Goal: Information Seeking & Learning: Find specific fact

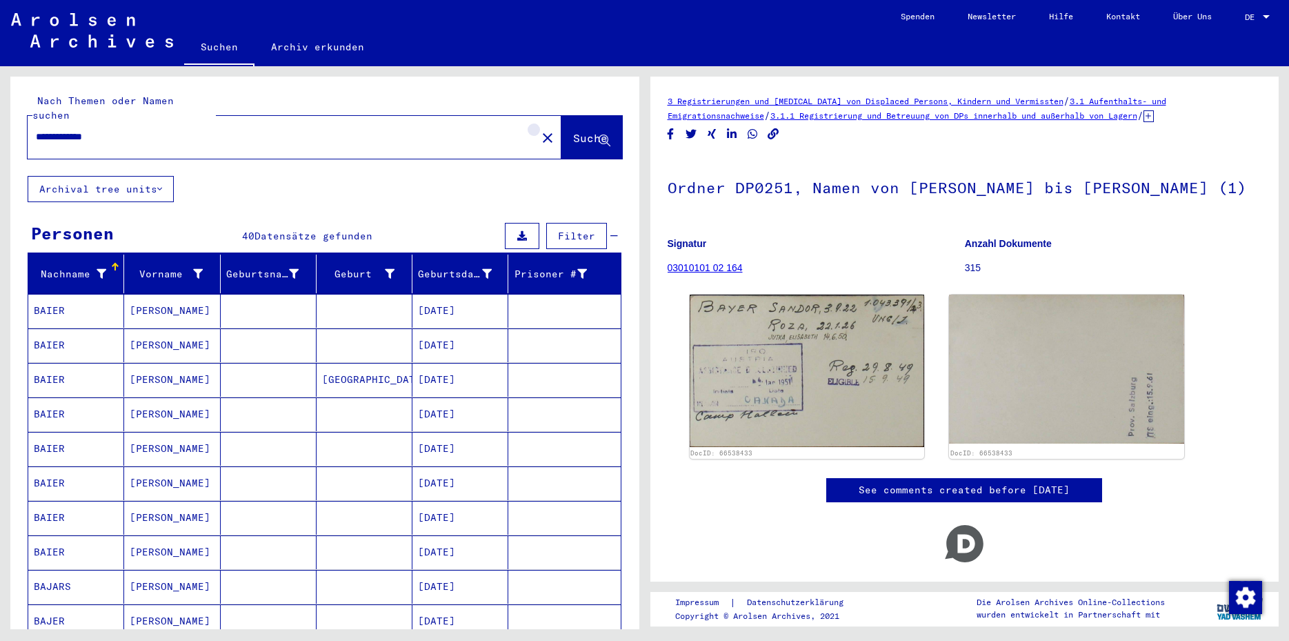
click at [540, 130] on mat-icon "close" at bounding box center [548, 138] width 17 height 17
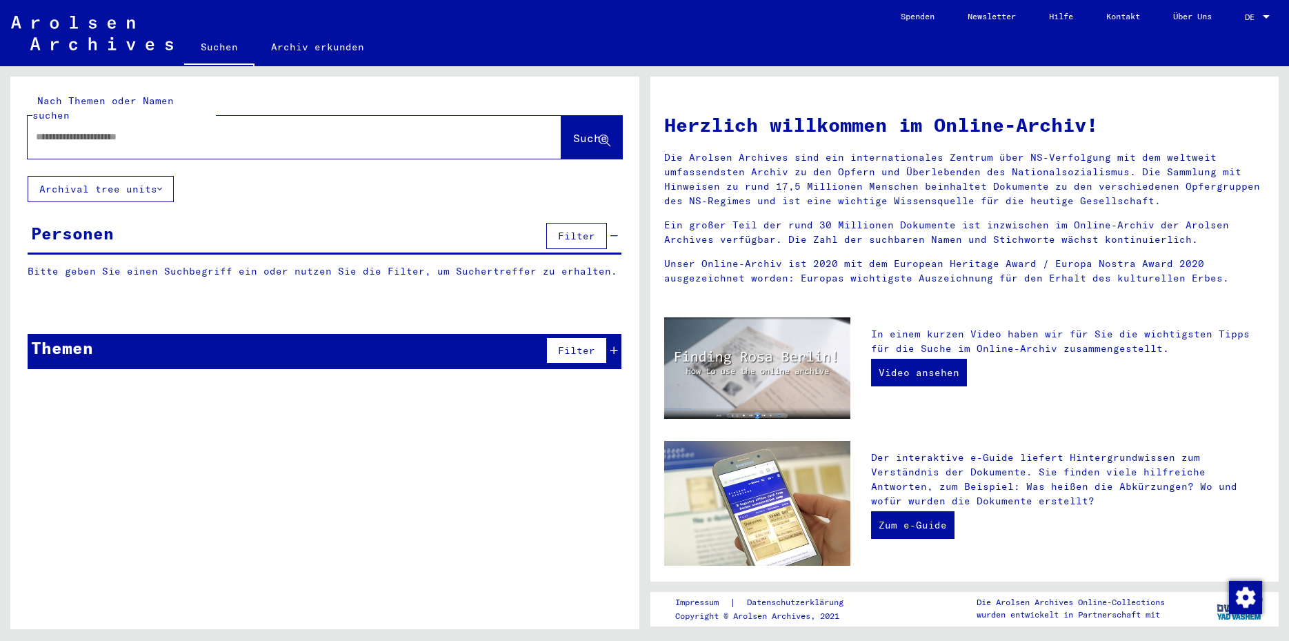
click at [67, 130] on input "text" at bounding box center [278, 137] width 484 height 14
type input "**********"
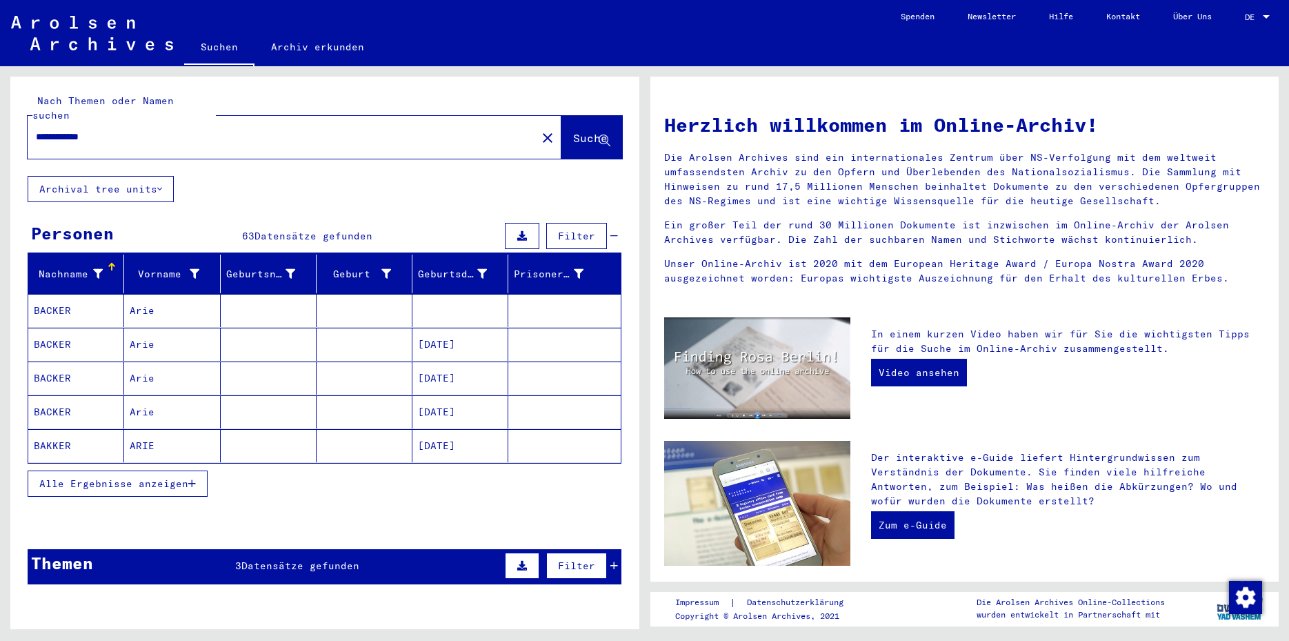
click at [259, 297] on mat-cell at bounding box center [269, 310] width 96 height 33
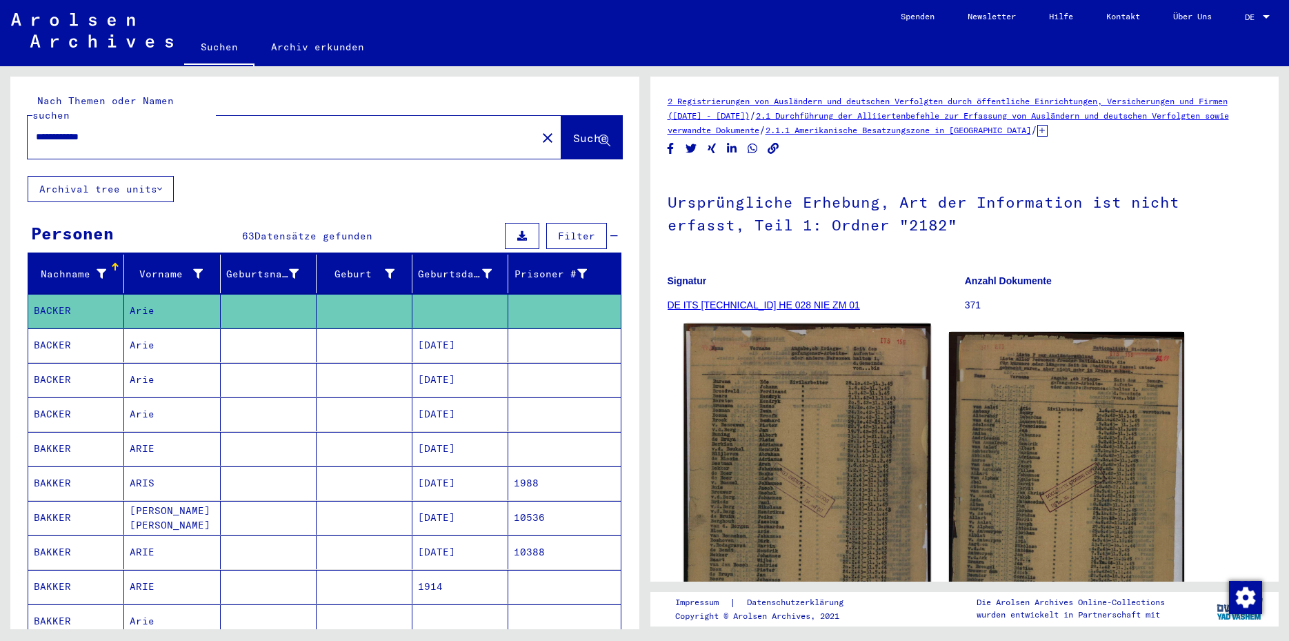
click at [759, 426] on img at bounding box center [807, 495] width 247 height 342
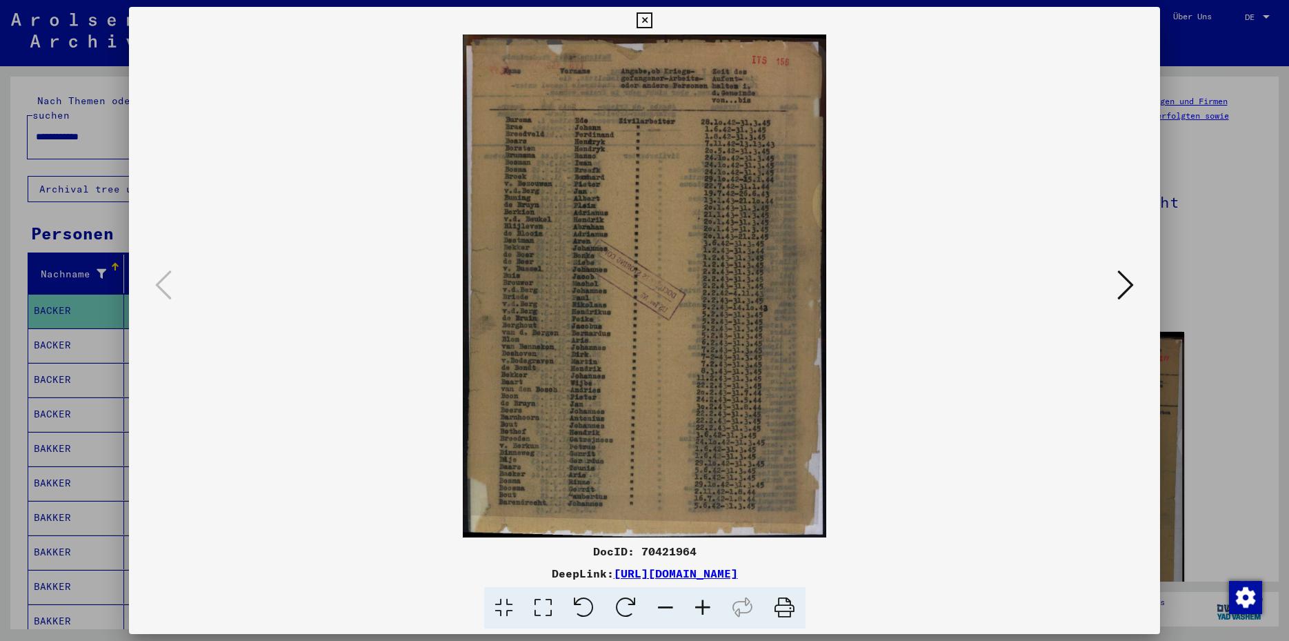
click at [653, 19] on icon at bounding box center [645, 20] width 16 height 17
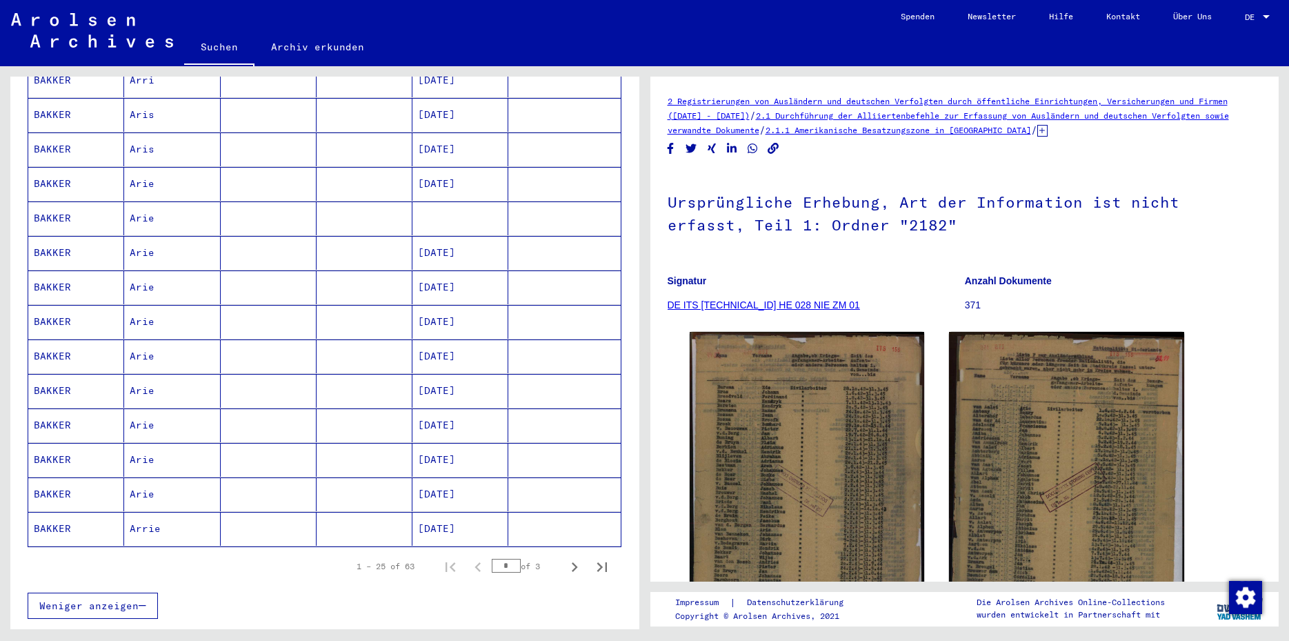
scroll to position [624, 0]
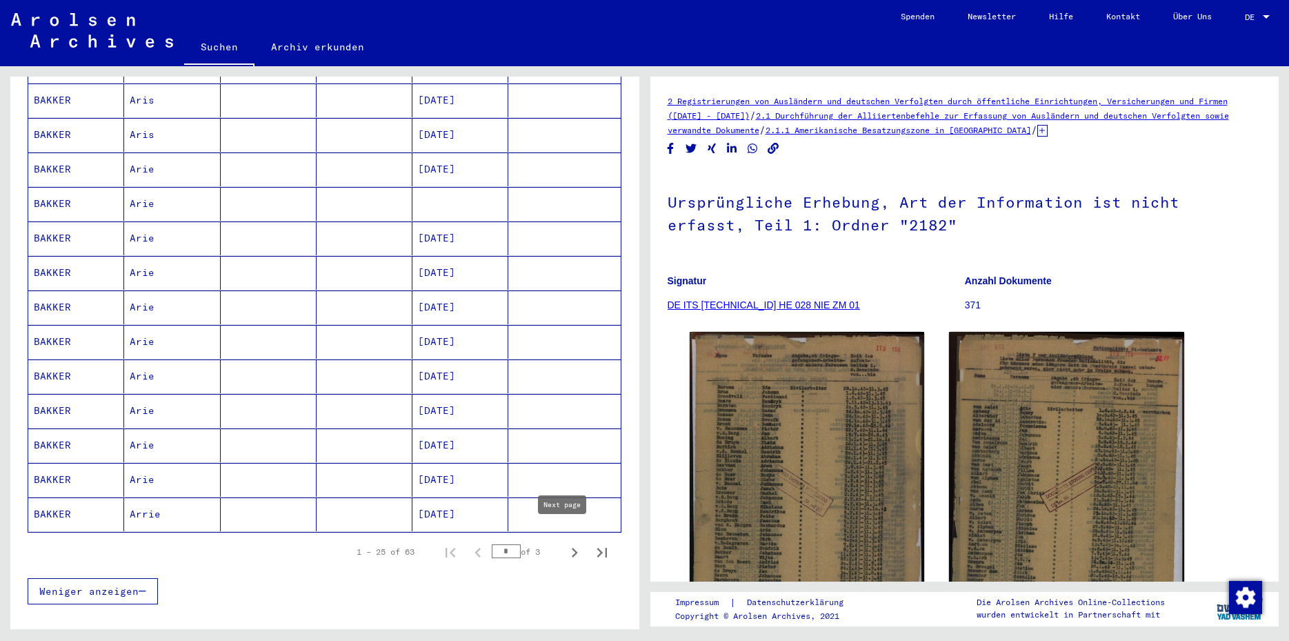
click at [565, 543] on icon "Next page" at bounding box center [574, 552] width 19 height 19
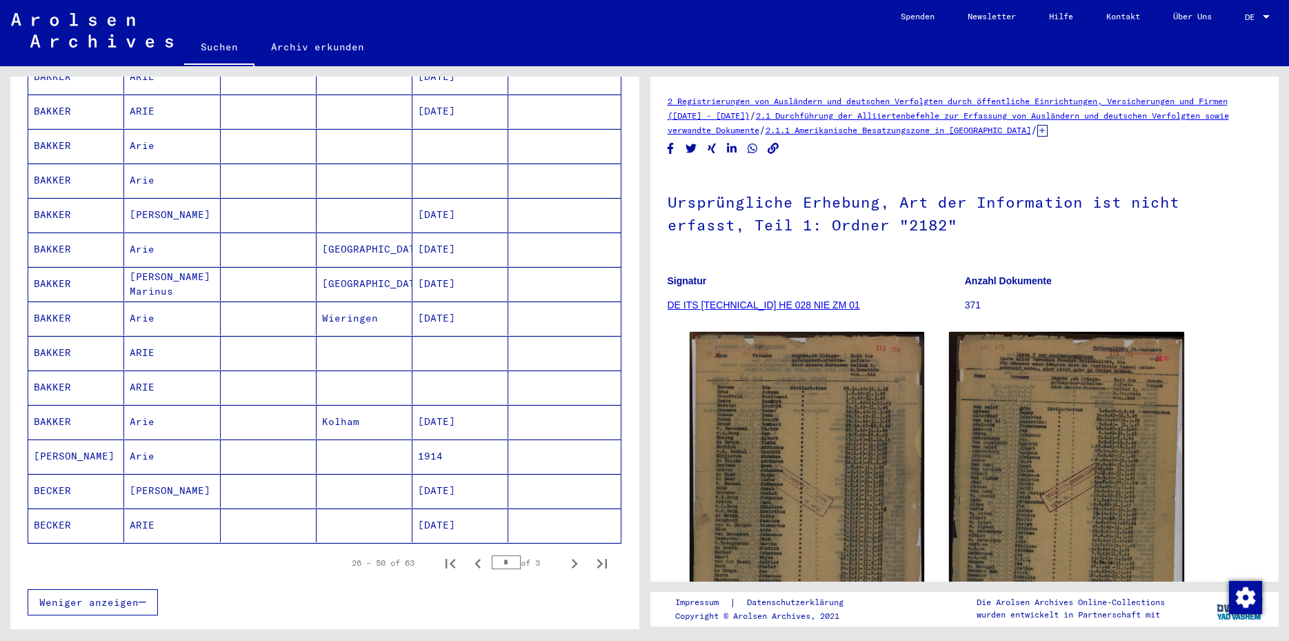
scroll to position [630, 0]
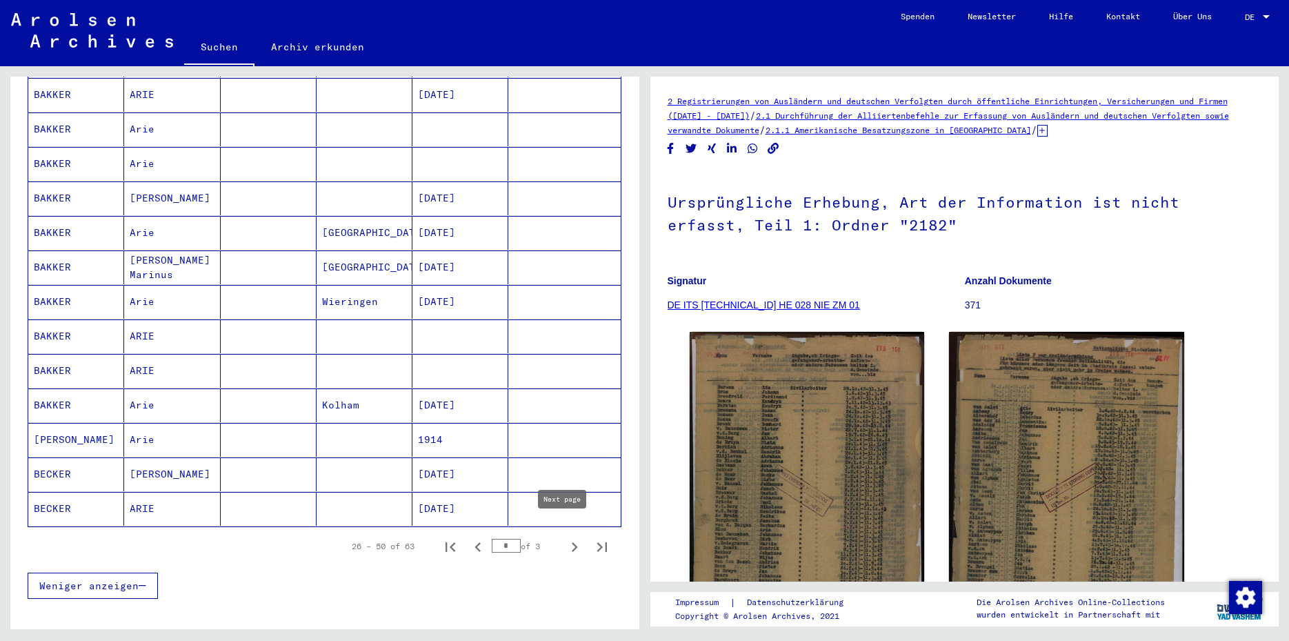
click at [565, 537] on icon "Next page" at bounding box center [574, 546] width 19 height 19
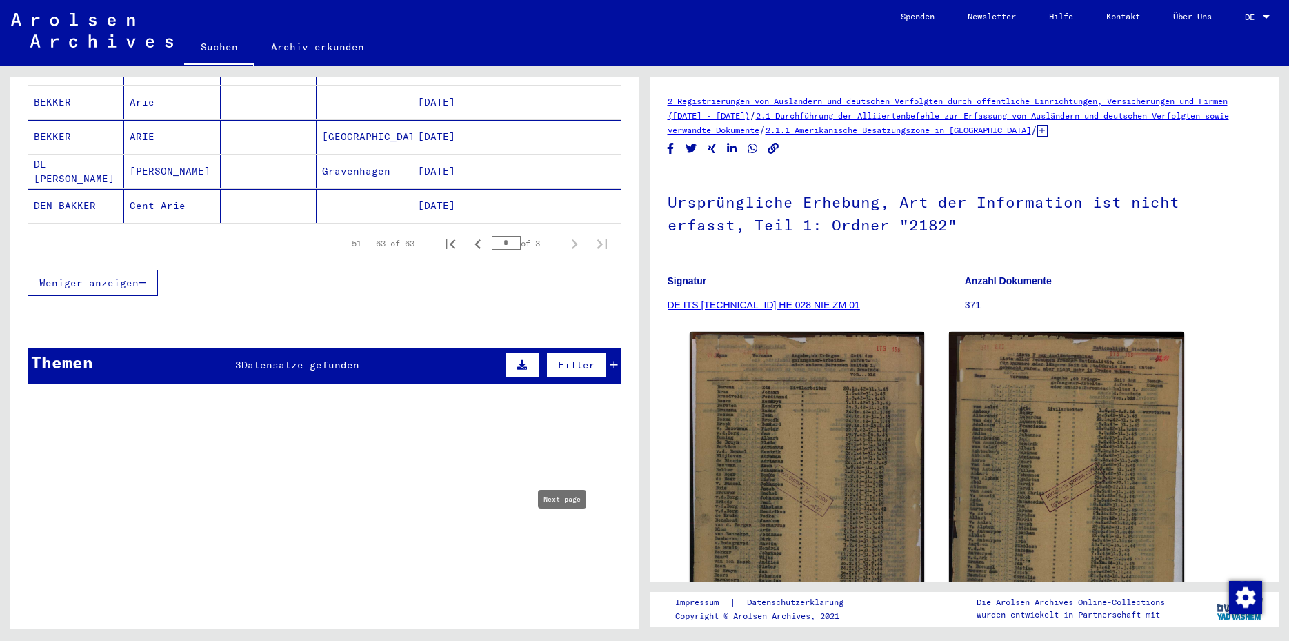
type input "*"
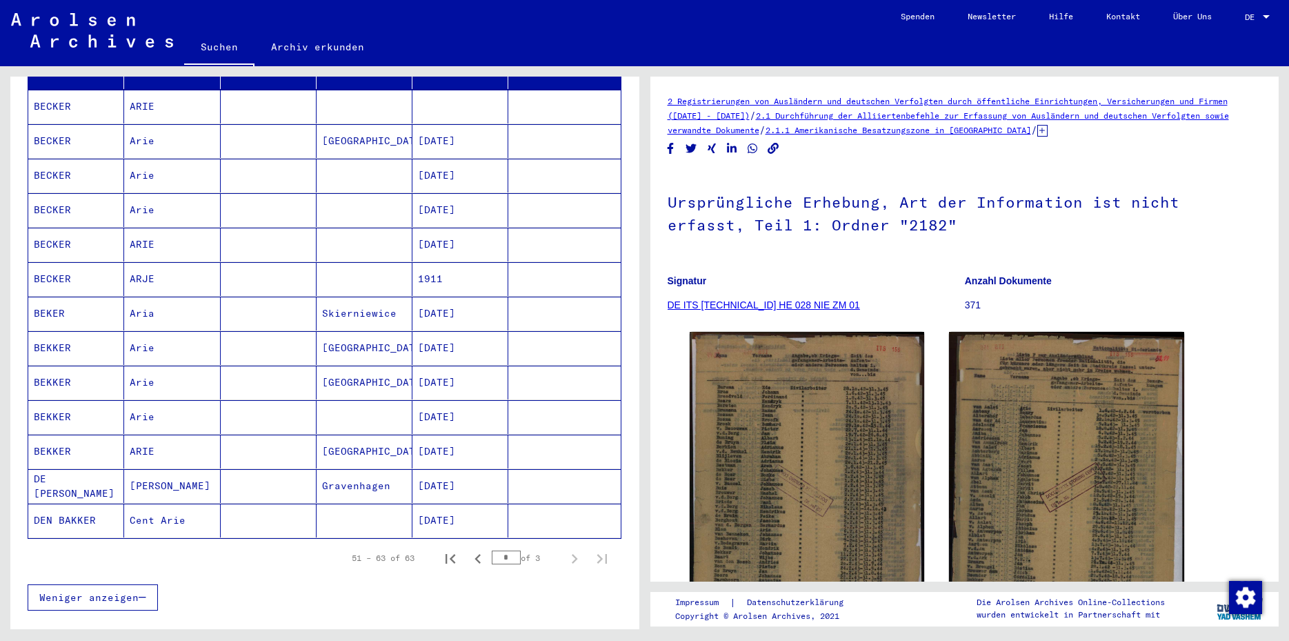
scroll to position [0, 0]
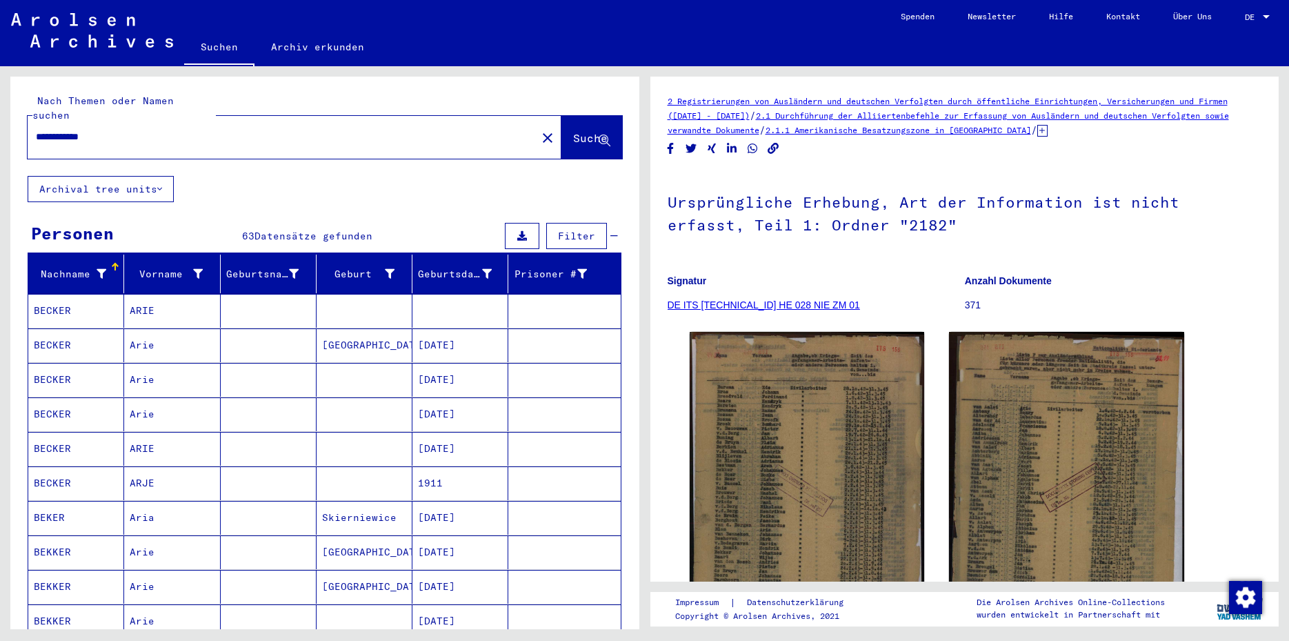
click at [501, 127] on div "**********" at bounding box center [295, 137] width 534 height 43
click at [540, 130] on mat-icon "close" at bounding box center [548, 138] width 17 height 17
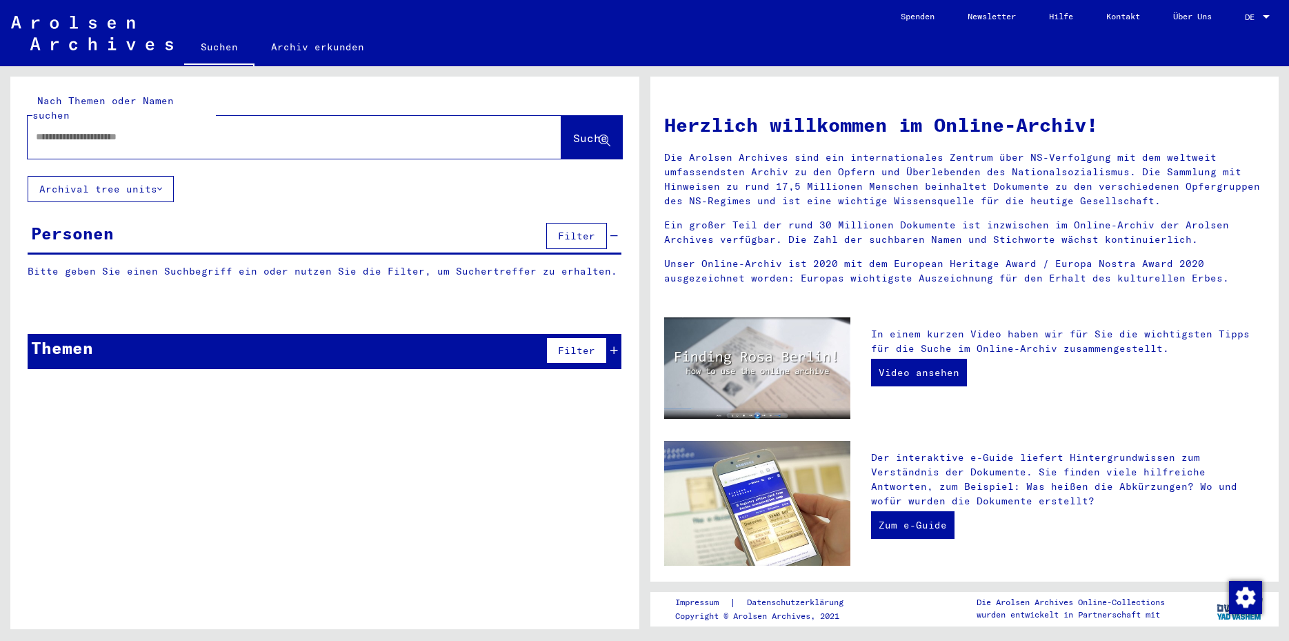
click at [48, 130] on input "text" at bounding box center [278, 137] width 484 height 14
type input "*****"
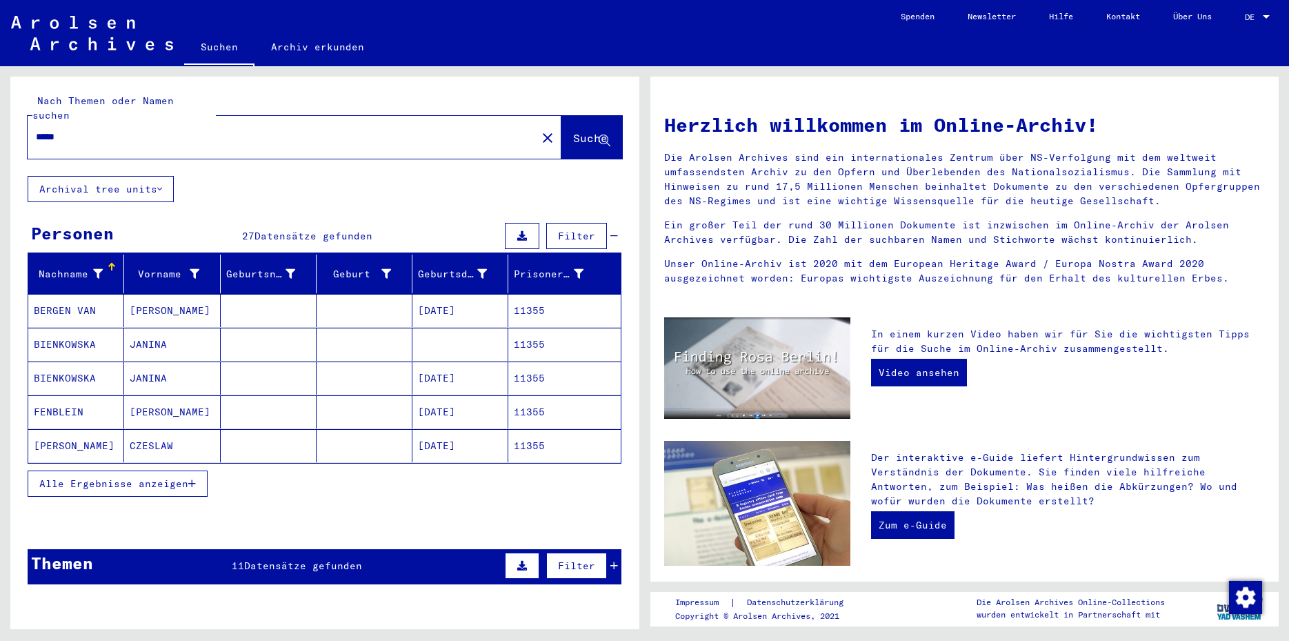
click at [202, 472] on button "Alle Ergebnisse anzeigen" at bounding box center [118, 484] width 180 height 26
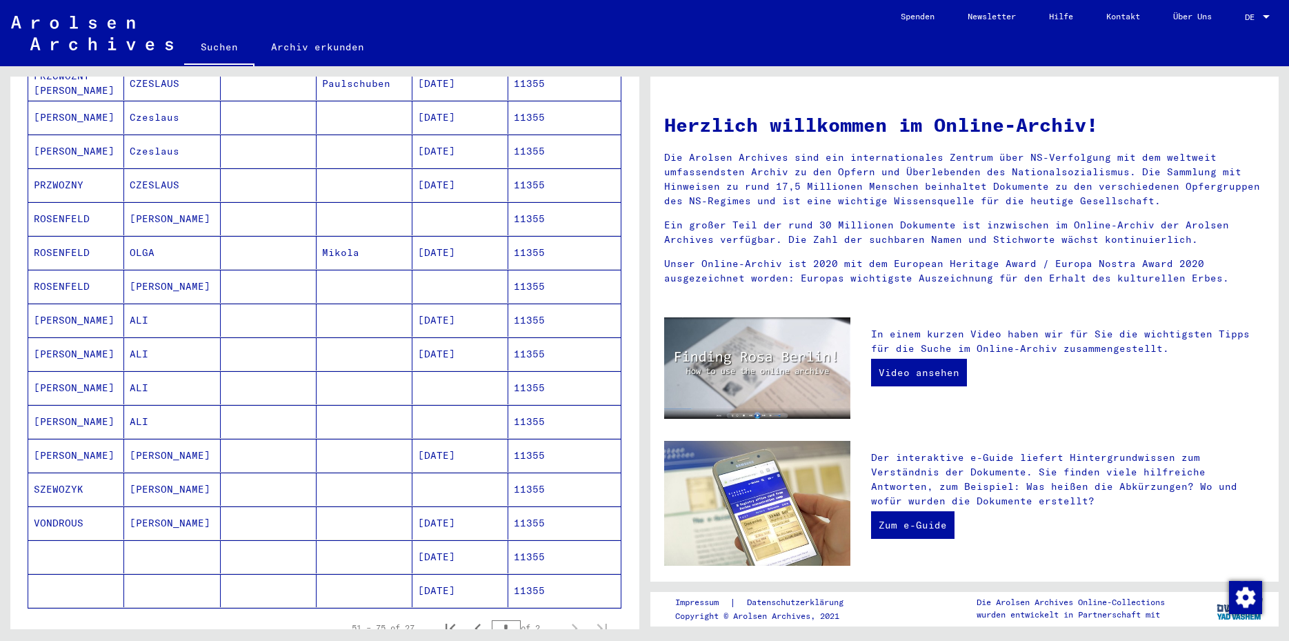
scroll to position [559, 0]
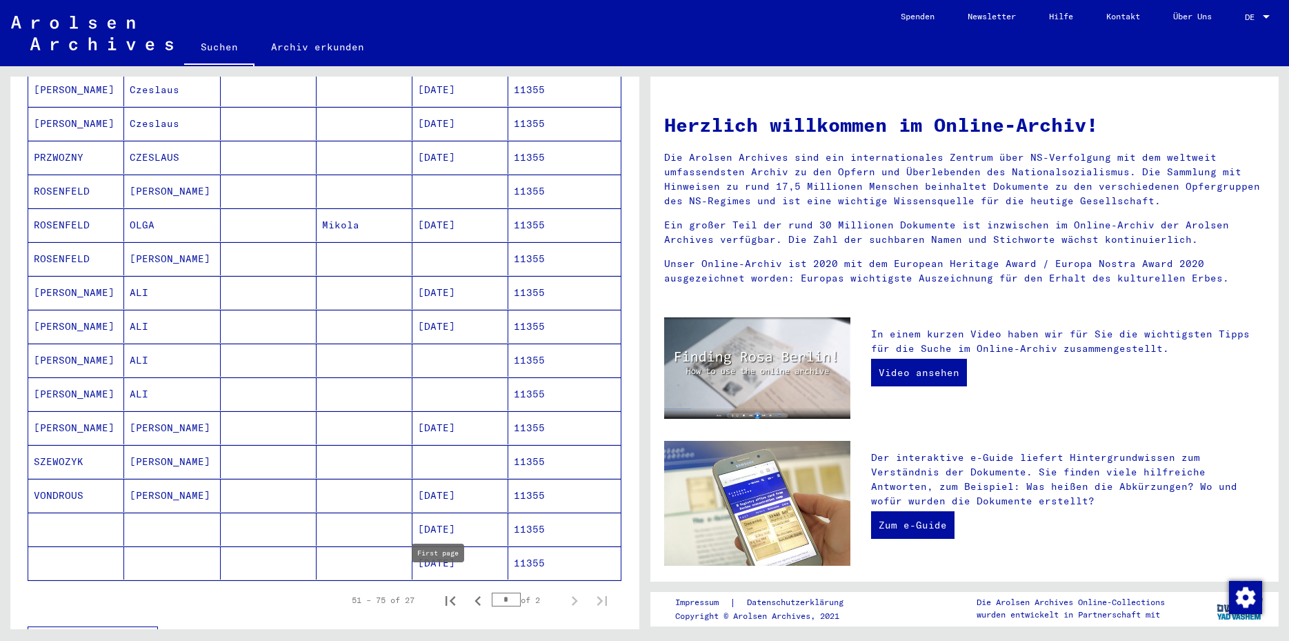
drag, startPoint x: 435, startPoint y: 589, endPoint x: 575, endPoint y: 603, distance: 140.7
click at [446, 596] on icon "First page" at bounding box center [451, 601] width 10 height 10
click at [572, 596] on icon "Next page" at bounding box center [575, 601] width 6 height 10
type input "*"
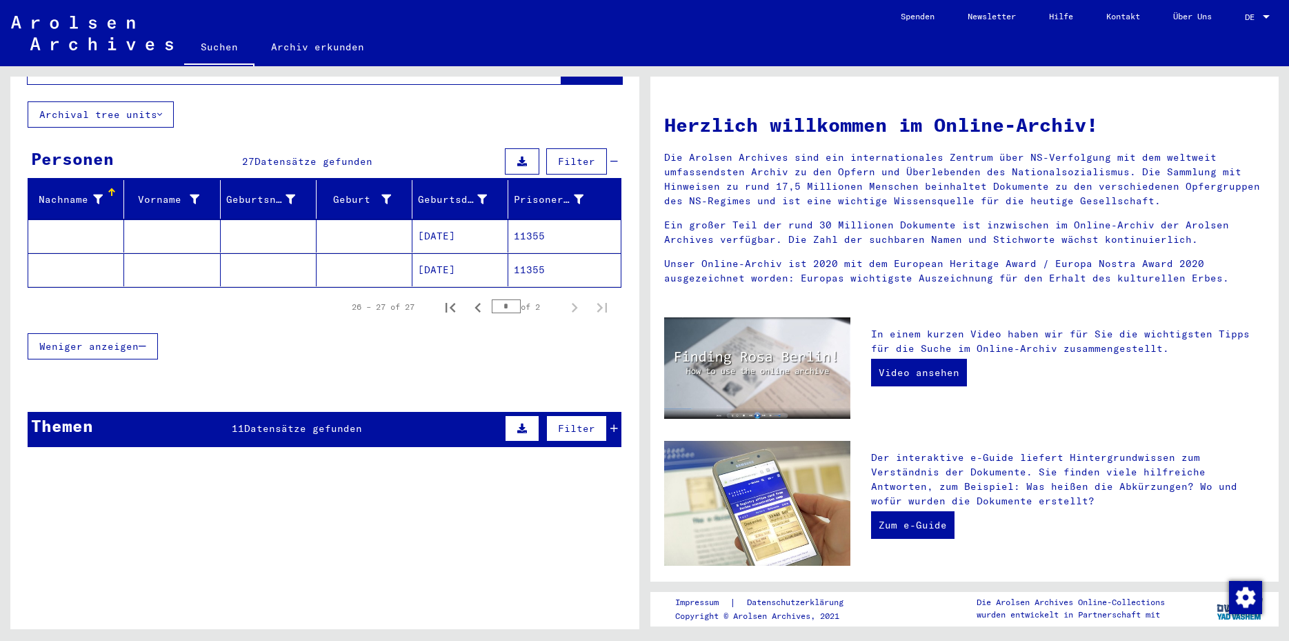
scroll to position [8, 0]
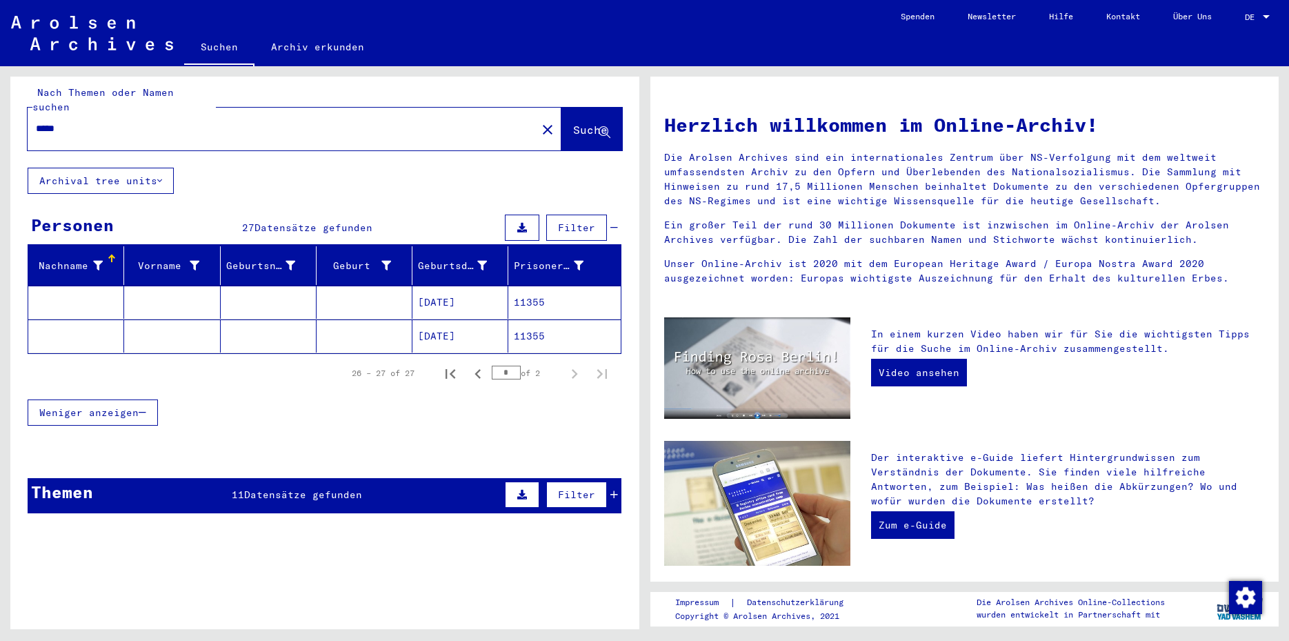
click at [540, 121] on mat-icon "close" at bounding box center [548, 129] width 17 height 17
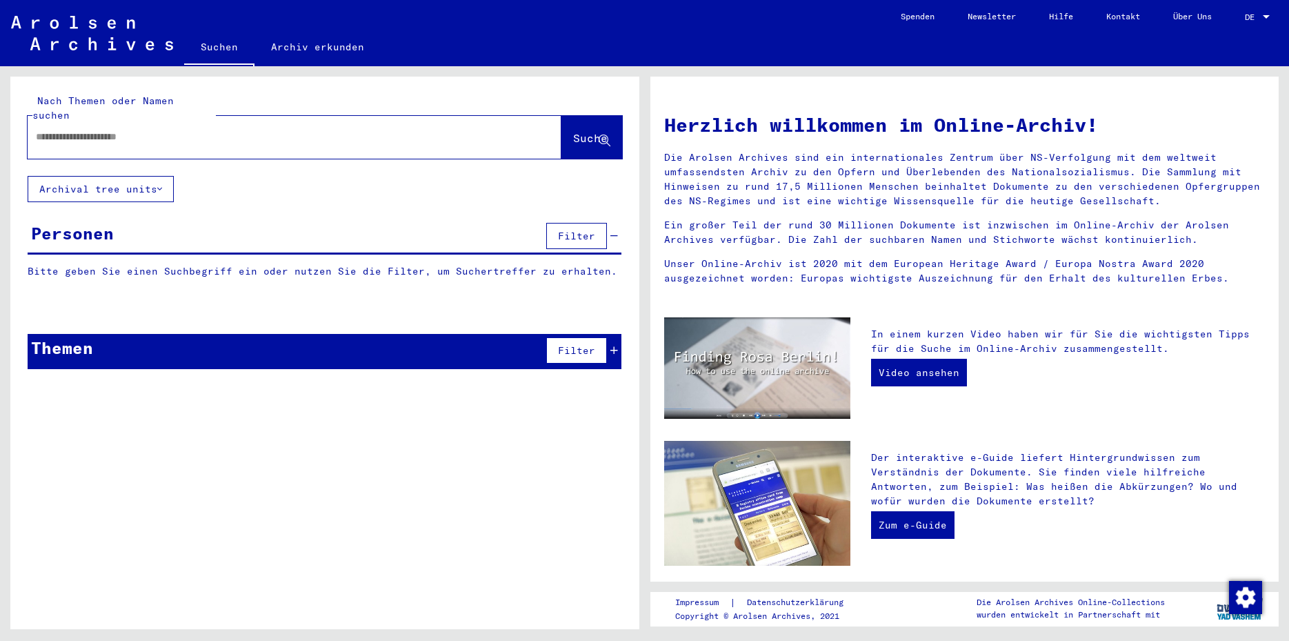
click at [59, 130] on input "text" at bounding box center [278, 137] width 484 height 14
type input "**********"
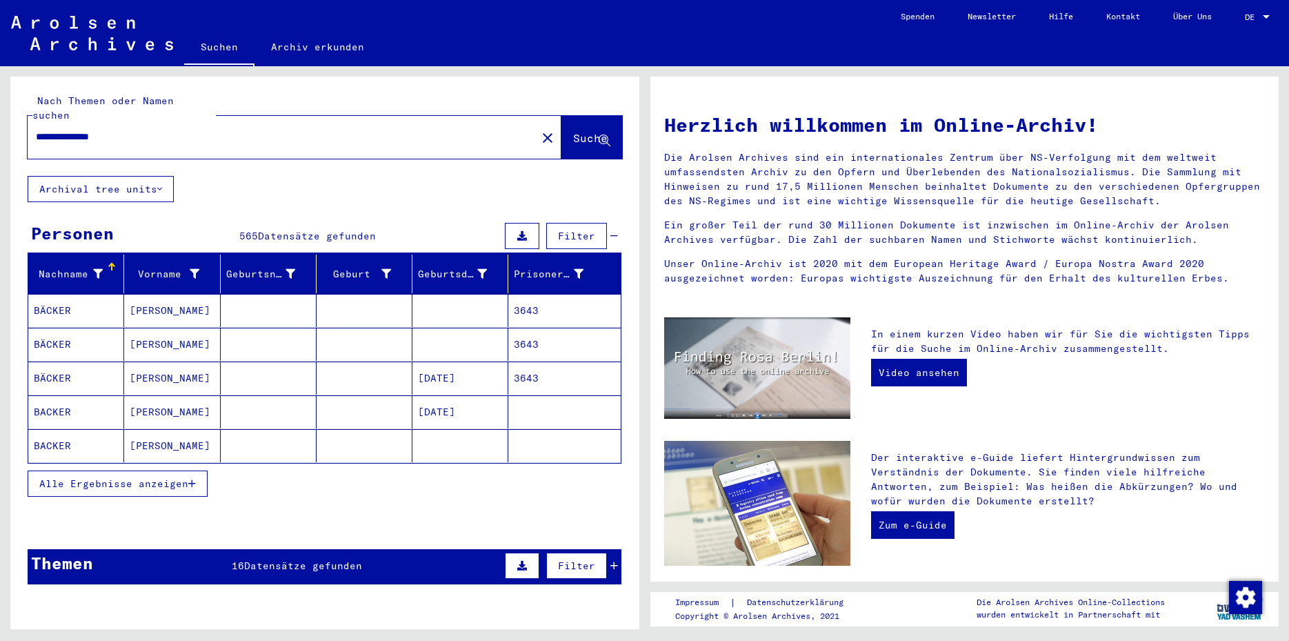
click at [194, 479] on icon "button" at bounding box center [192, 484] width 8 height 10
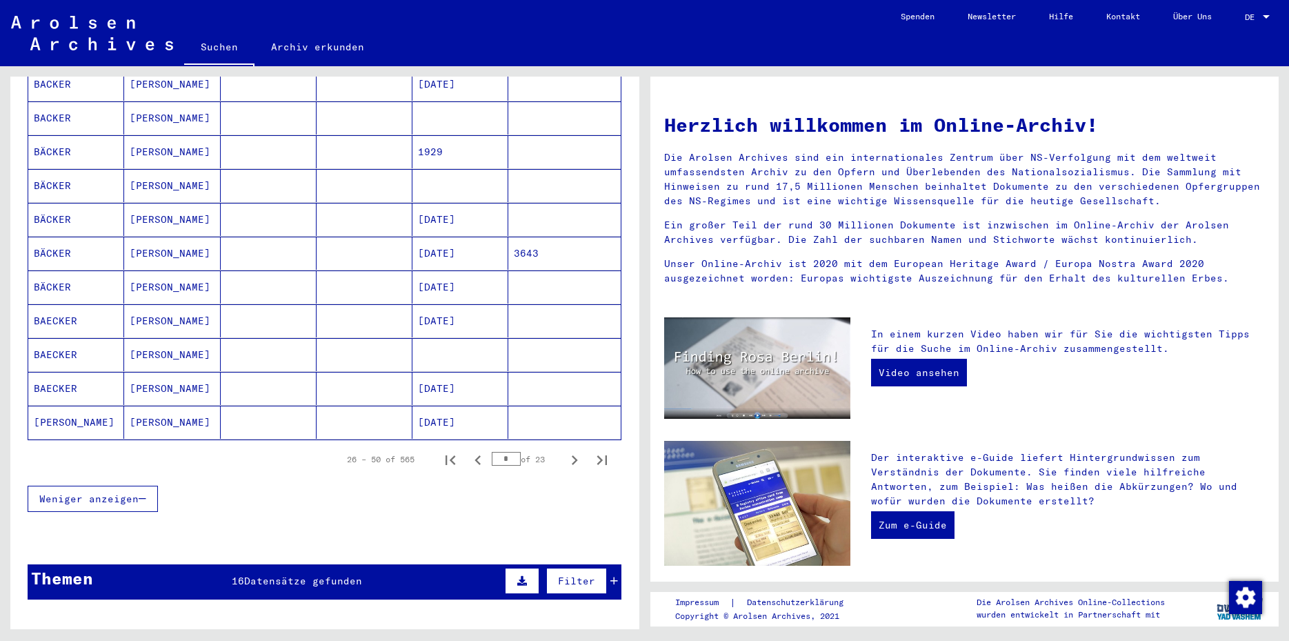
scroll to position [702, 0]
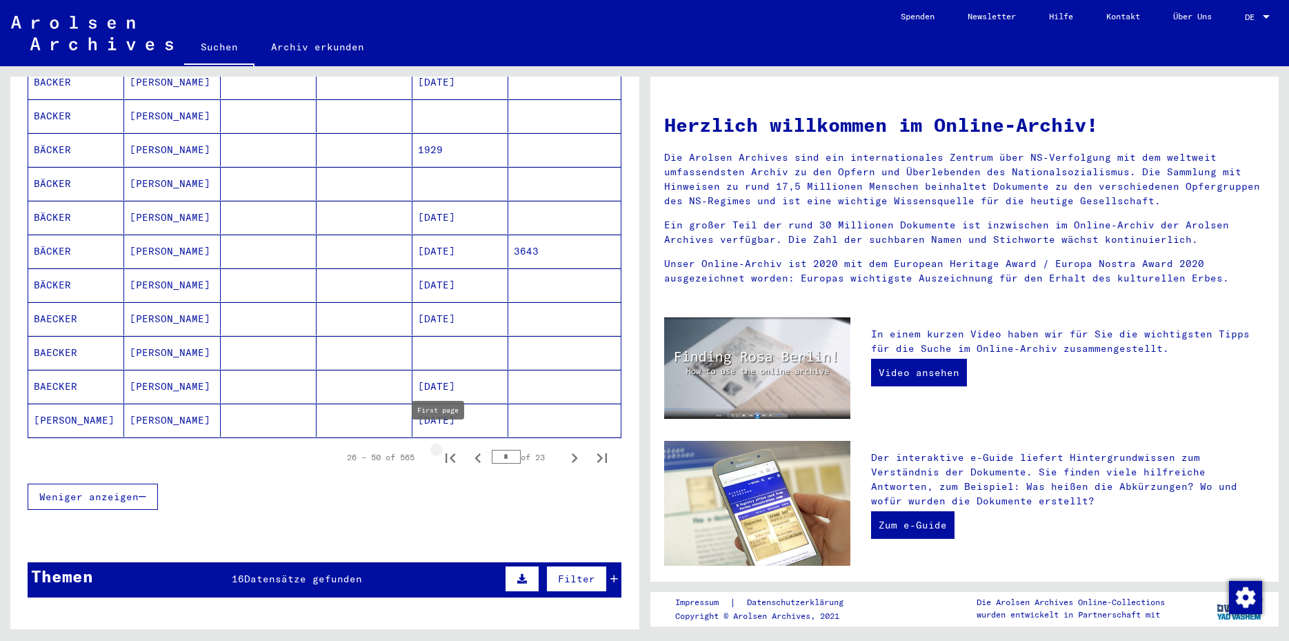
click at [441, 448] on icon "First page" at bounding box center [450, 457] width 19 height 19
click at [565, 448] on icon "Next page" at bounding box center [574, 457] width 19 height 19
type input "*"
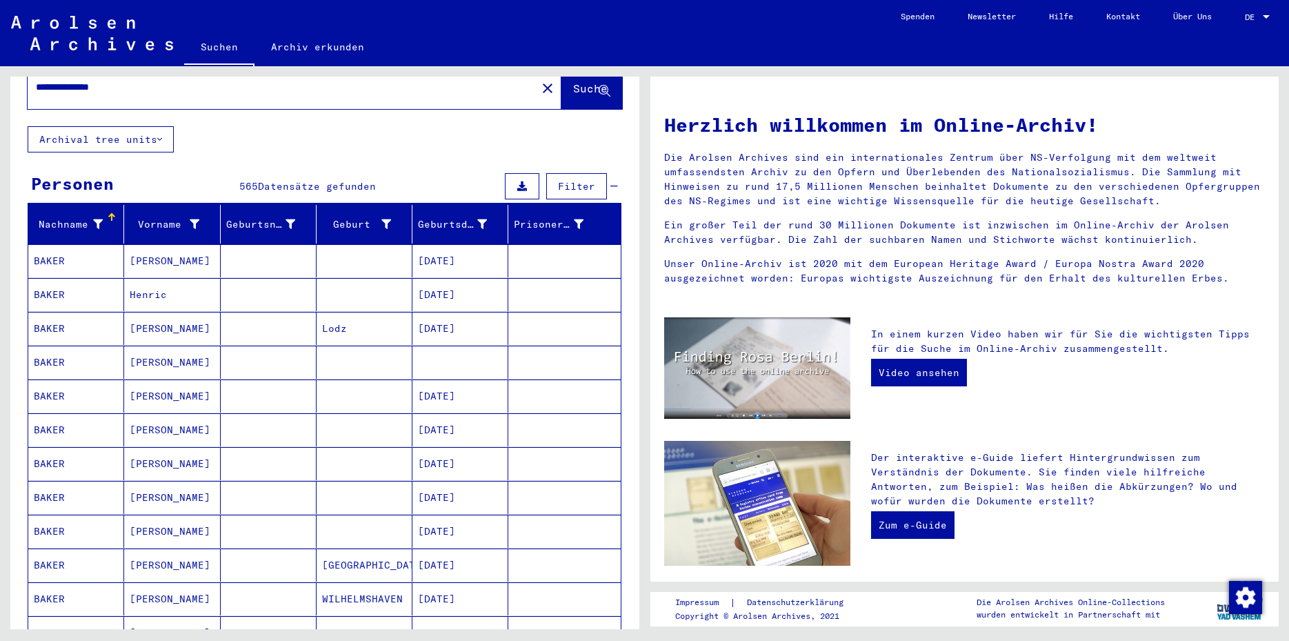
scroll to position [0, 0]
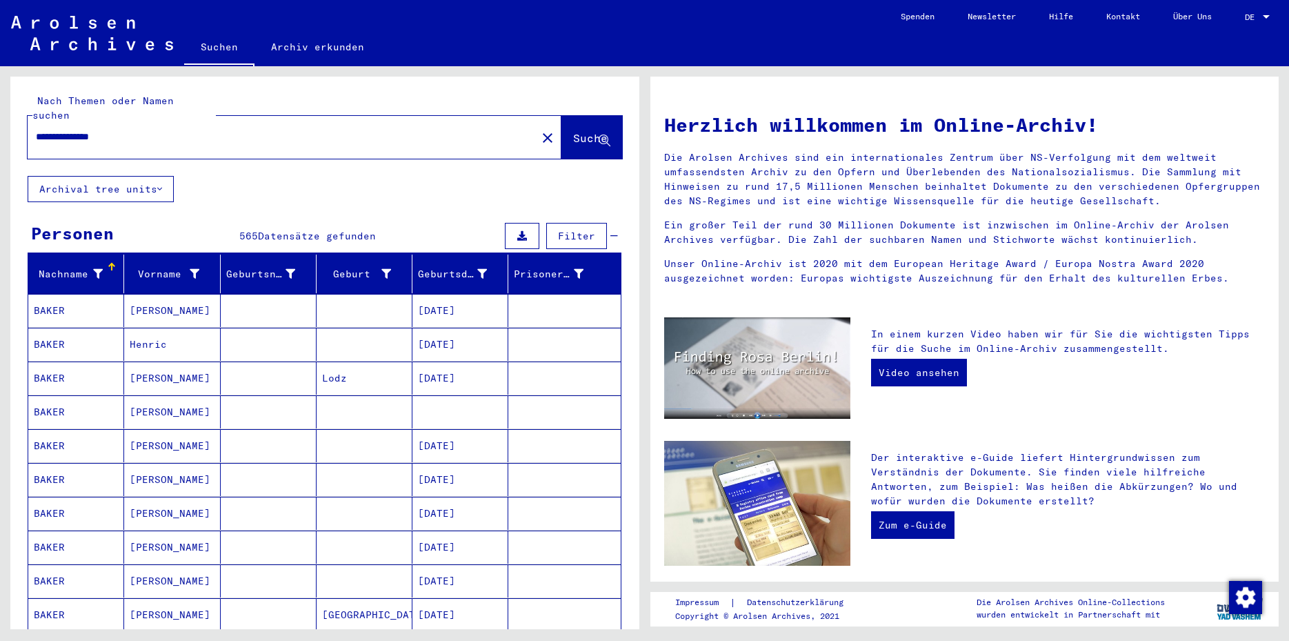
click at [253, 130] on input "**********" at bounding box center [278, 137] width 484 height 14
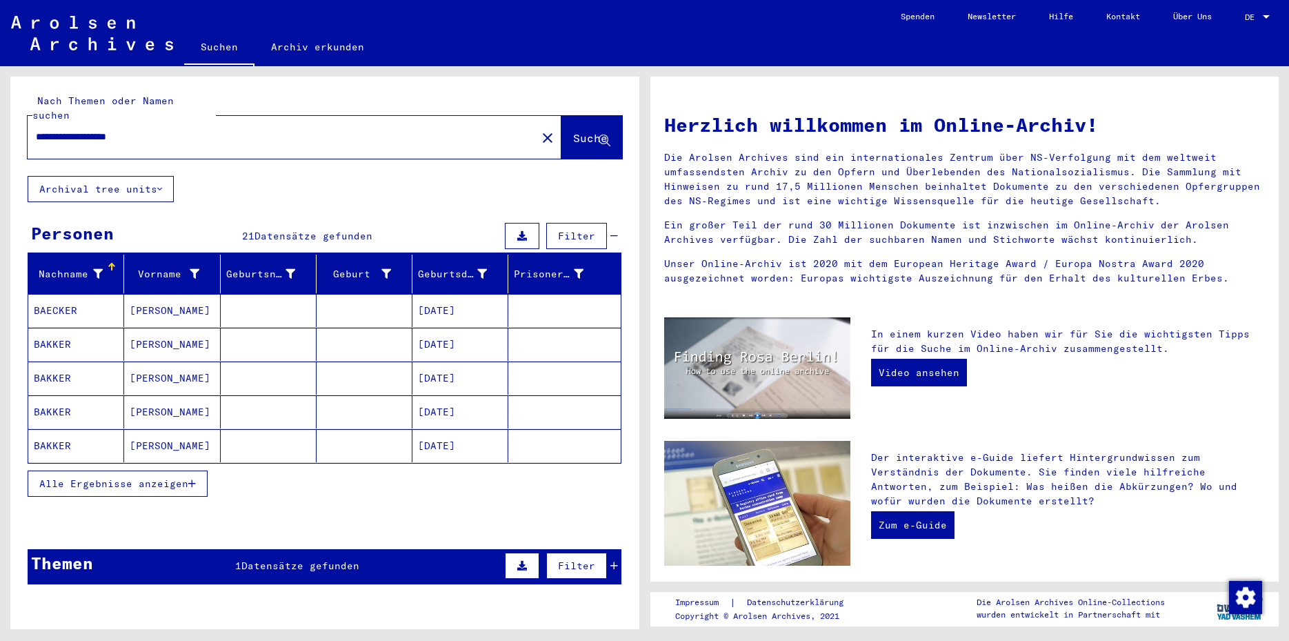
click at [397, 373] on mat-cell at bounding box center [365, 378] width 96 height 33
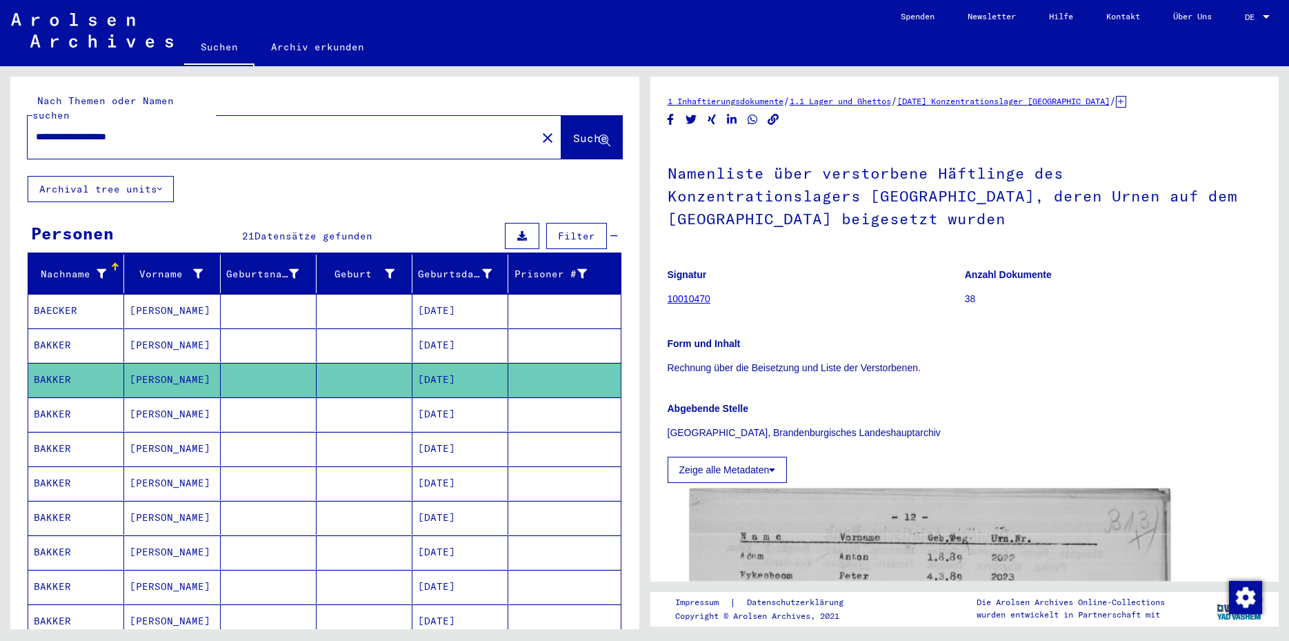
click at [368, 329] on mat-cell at bounding box center [365, 345] width 96 height 34
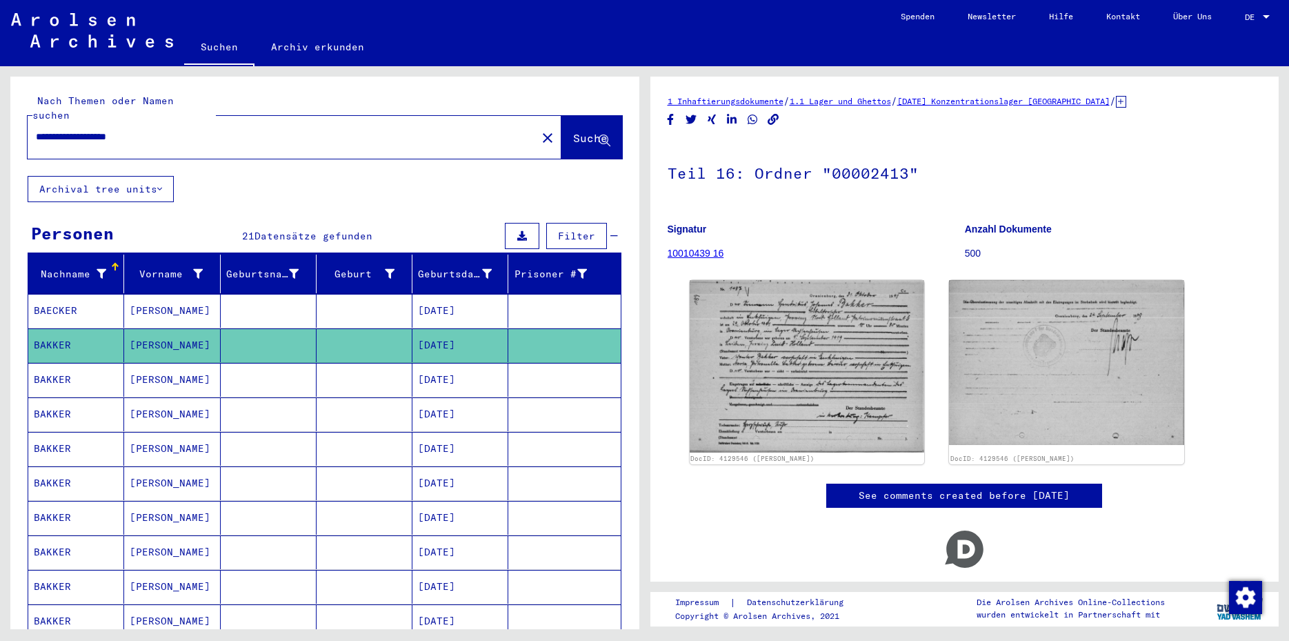
click at [353, 397] on mat-cell at bounding box center [365, 414] width 96 height 34
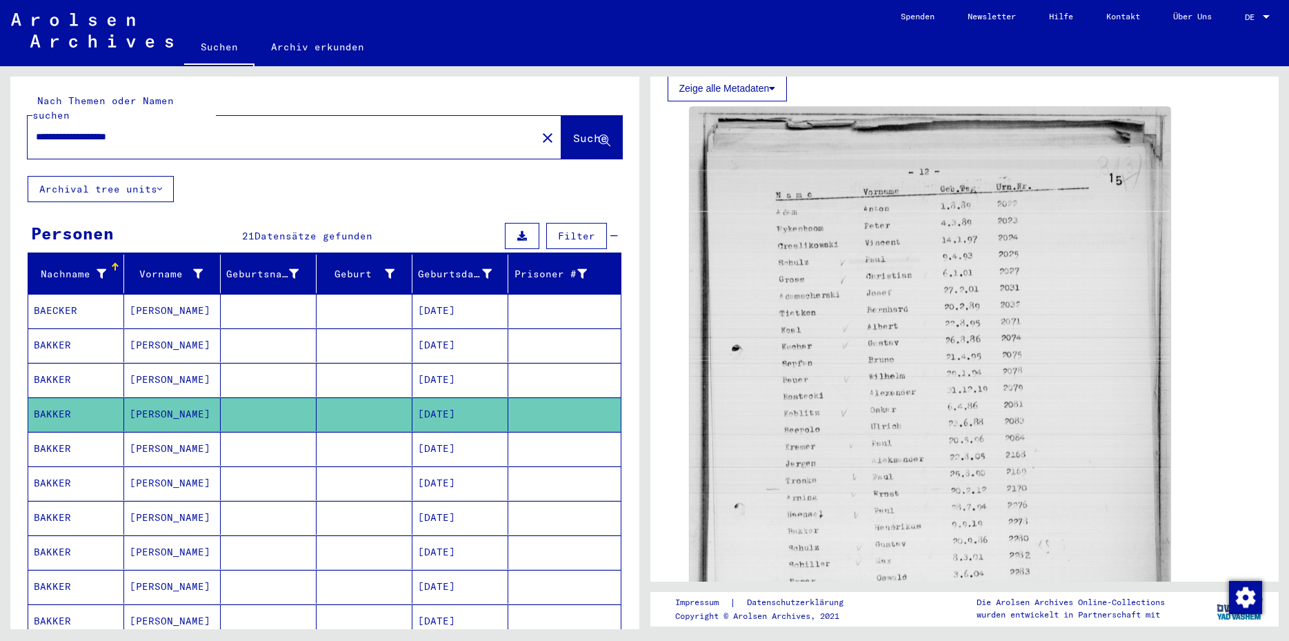
scroll to position [422, 0]
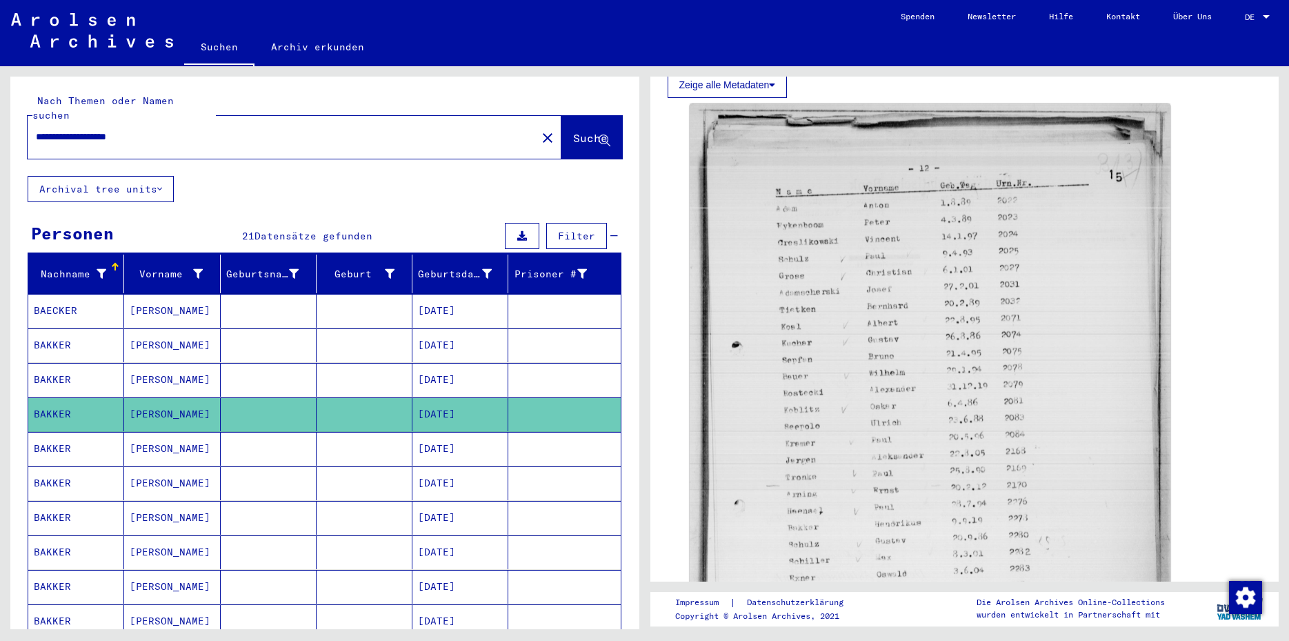
click at [464, 439] on mat-cell "[DATE]" at bounding box center [461, 449] width 96 height 34
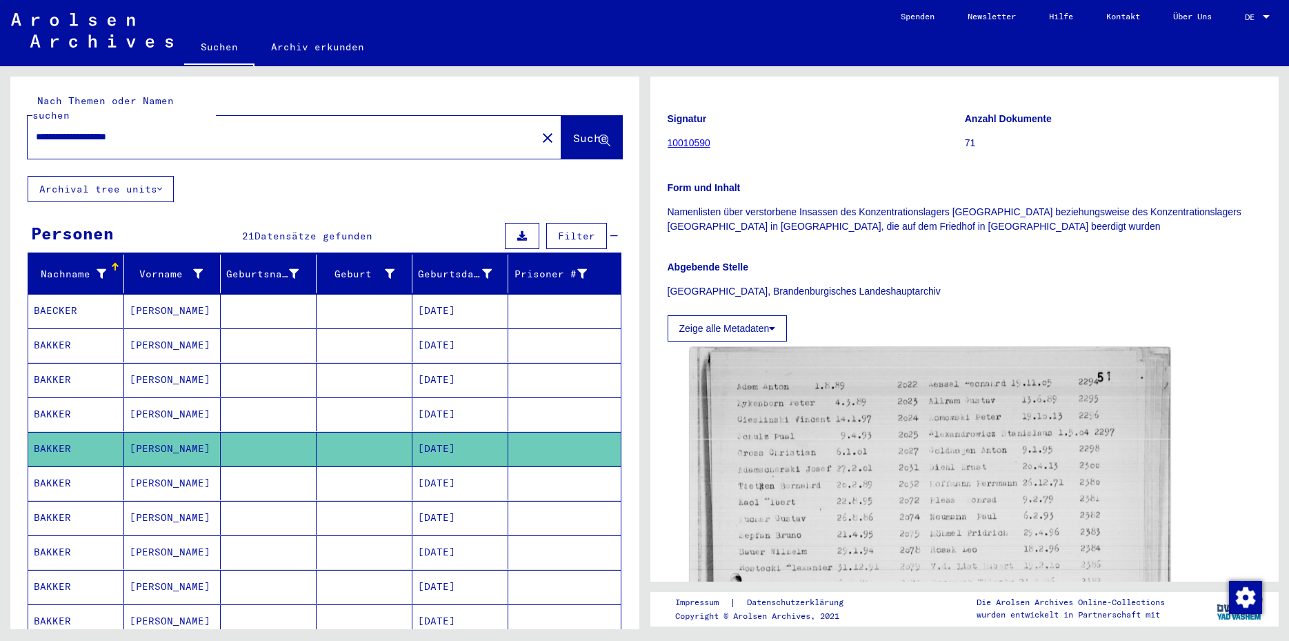
scroll to position [261, 0]
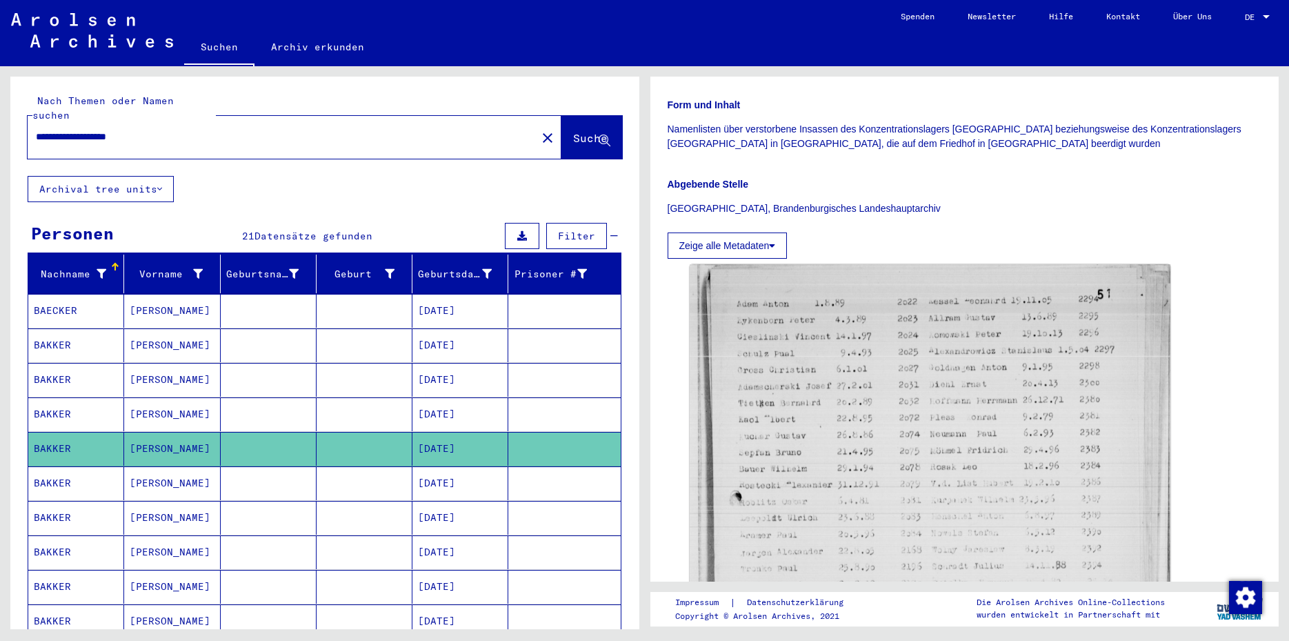
click at [549, 469] on mat-cell at bounding box center [564, 483] width 112 height 34
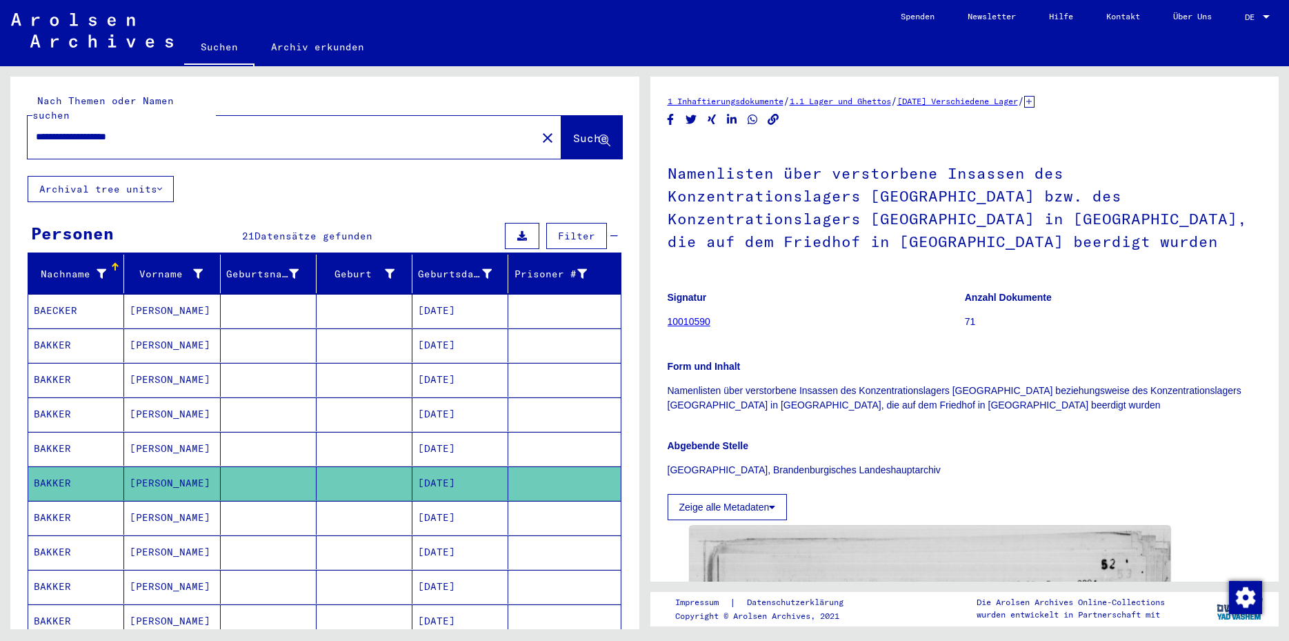
click at [536, 506] on mat-cell at bounding box center [564, 518] width 112 height 34
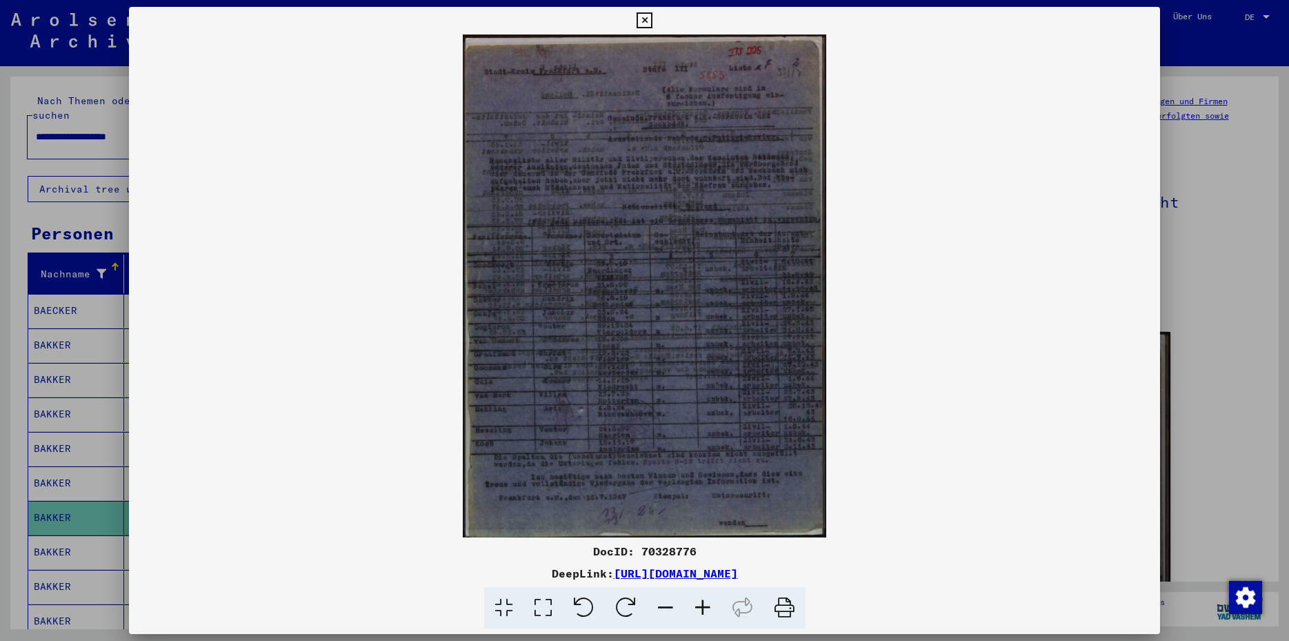
click at [549, 605] on icon at bounding box center [543, 608] width 39 height 42
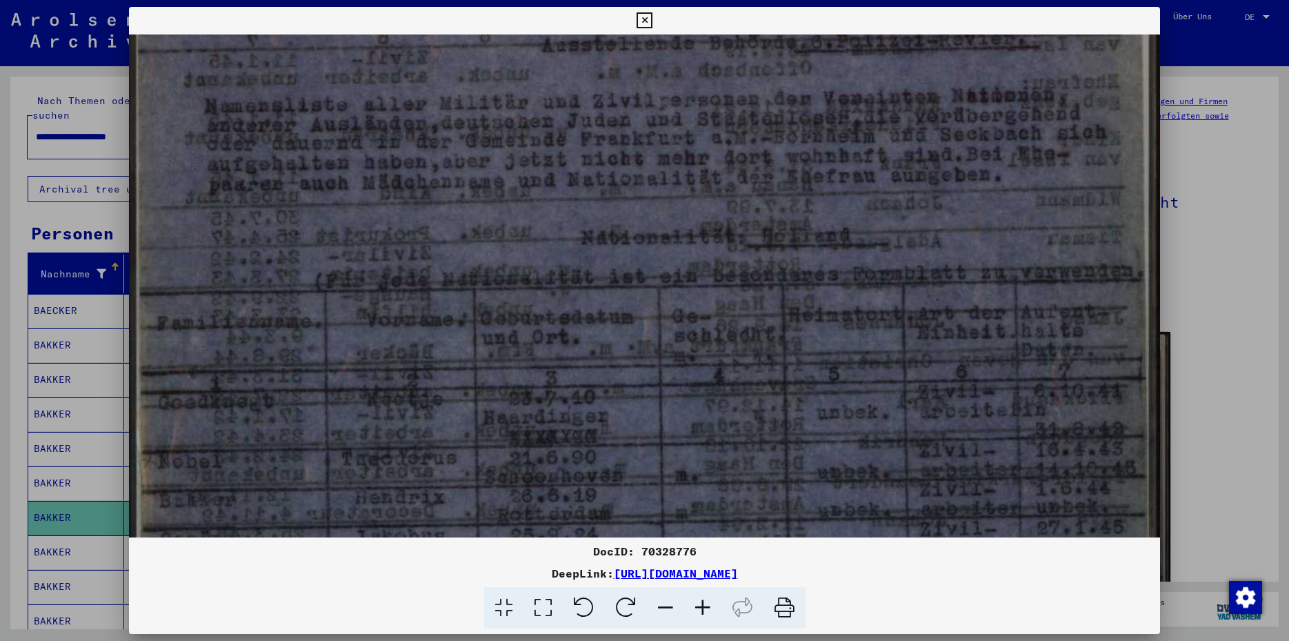
scroll to position [304, 0]
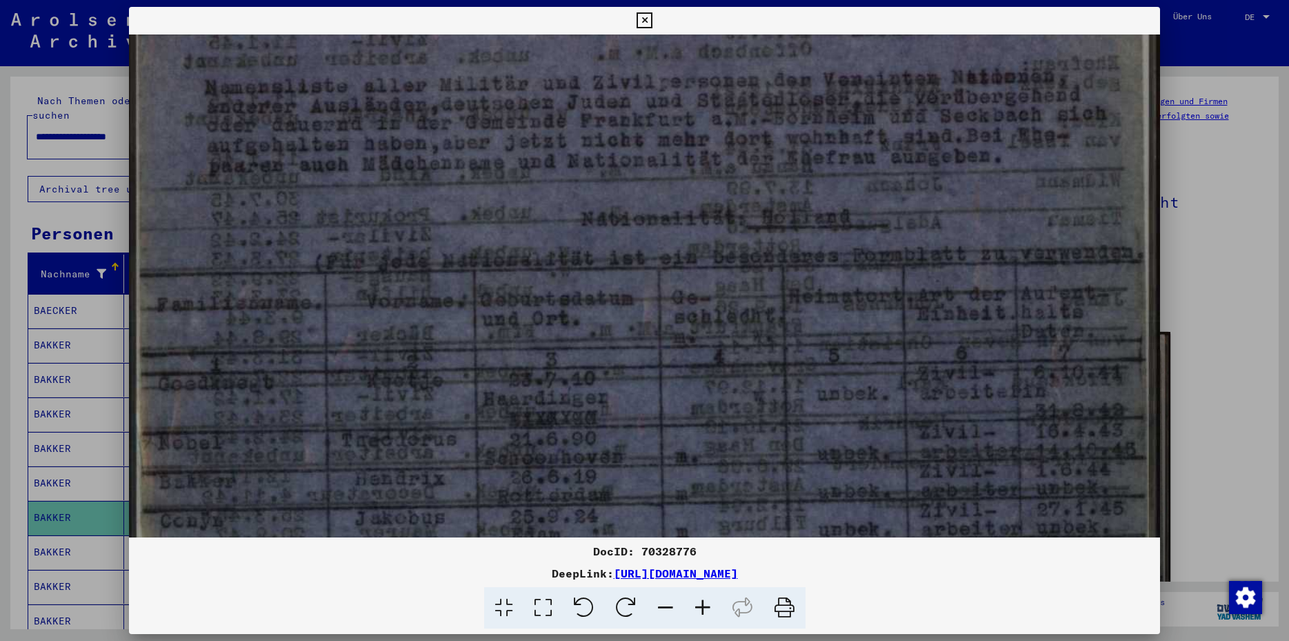
drag, startPoint x: 824, startPoint y: 422, endPoint x: 871, endPoint y: 129, distance: 296.4
click at [871, 129] on img at bounding box center [644, 442] width 1031 height 1425
click at [653, 23] on icon at bounding box center [645, 20] width 16 height 17
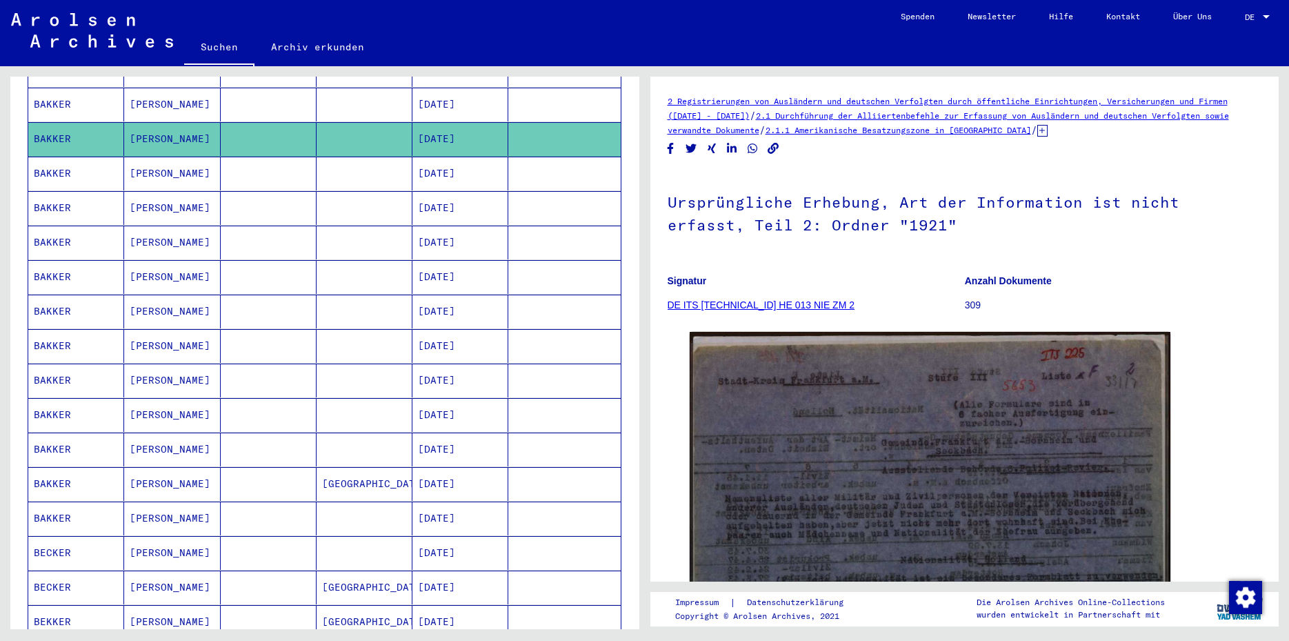
scroll to position [409, 0]
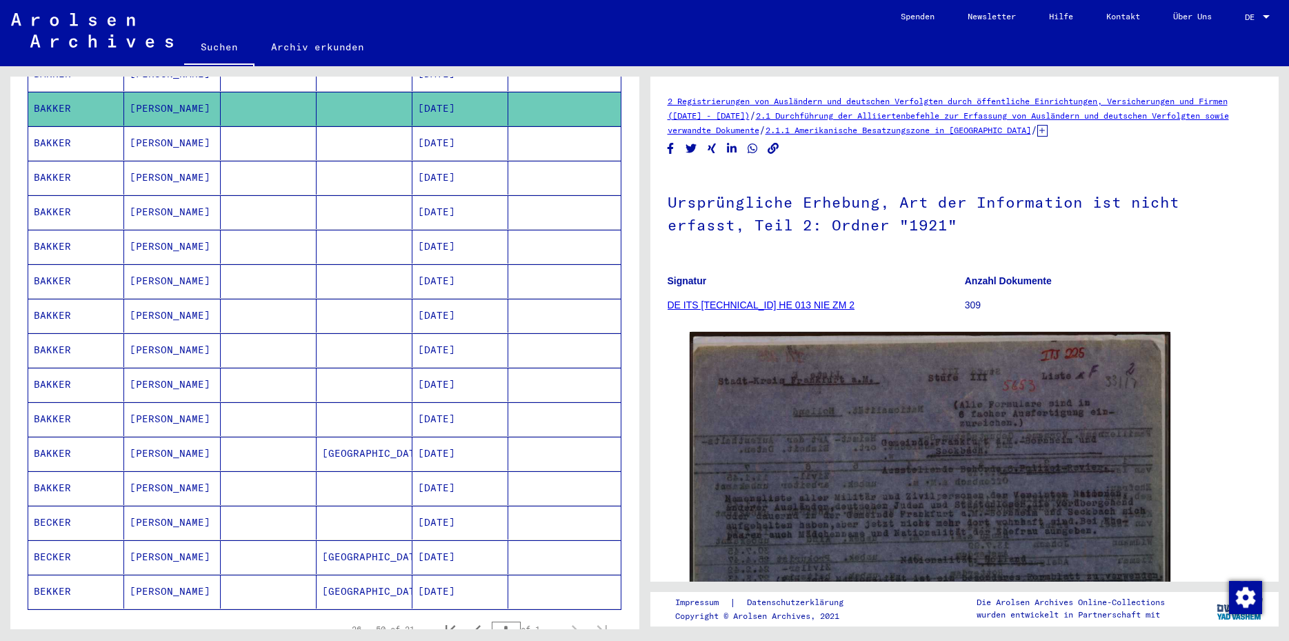
click at [439, 483] on mat-cell "[DATE]" at bounding box center [461, 488] width 96 height 34
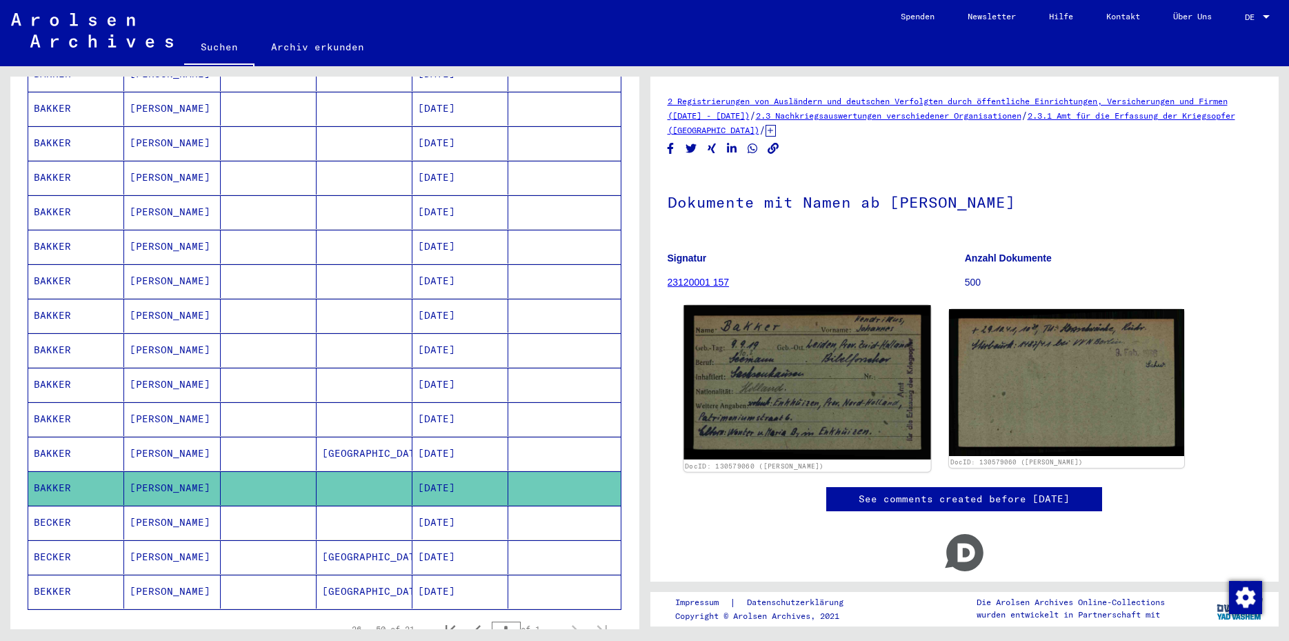
click at [763, 420] on img at bounding box center [807, 382] width 247 height 154
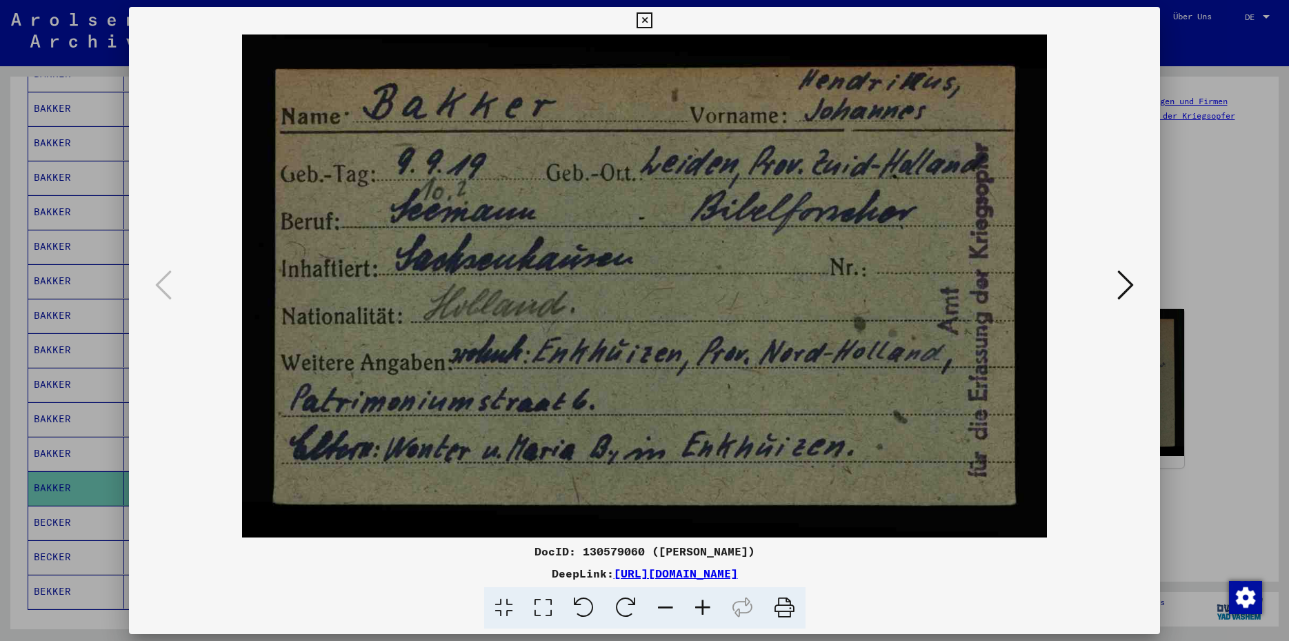
click at [653, 18] on icon at bounding box center [645, 20] width 16 height 17
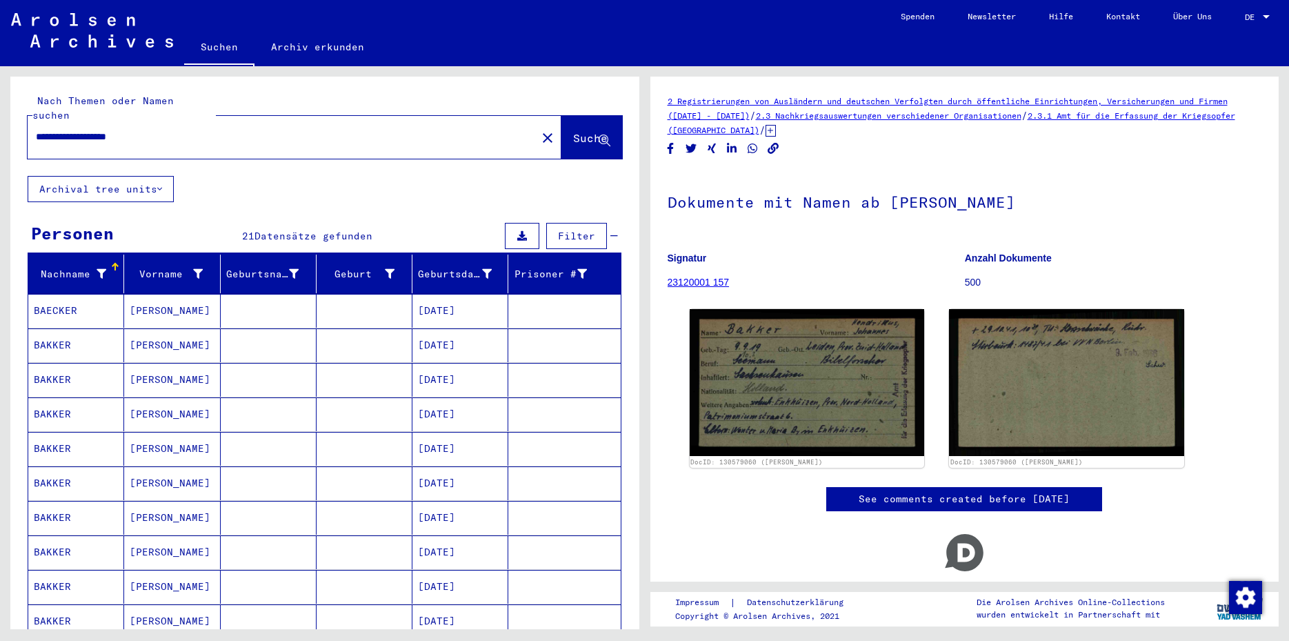
drag, startPoint x: 84, startPoint y: 119, endPoint x: 218, endPoint y: 126, distance: 134.1
click at [218, 130] on input "**********" at bounding box center [282, 137] width 493 height 14
type input "**********"
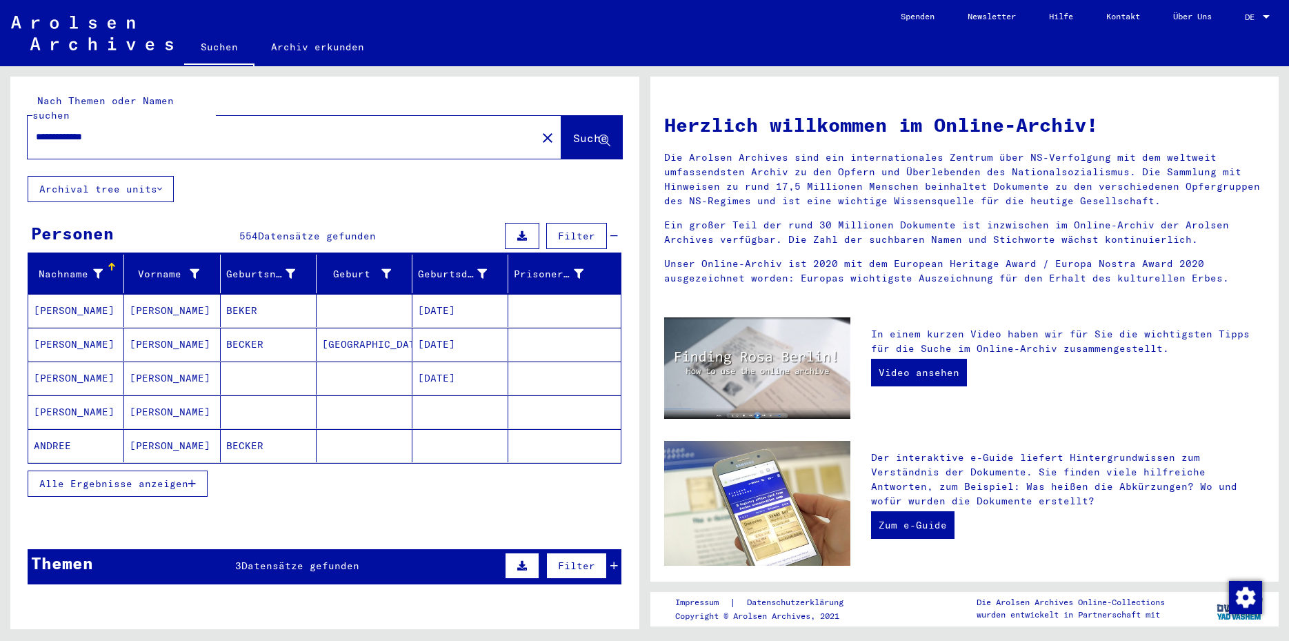
click at [192, 479] on icon "button" at bounding box center [192, 484] width 8 height 10
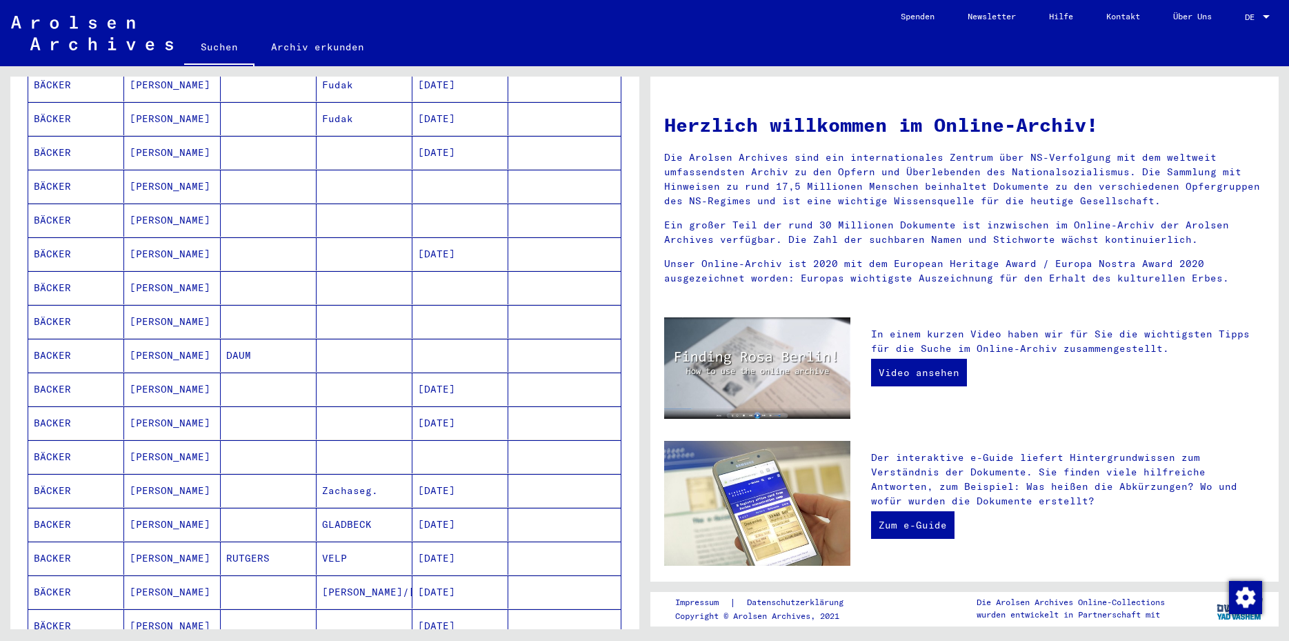
scroll to position [571, 0]
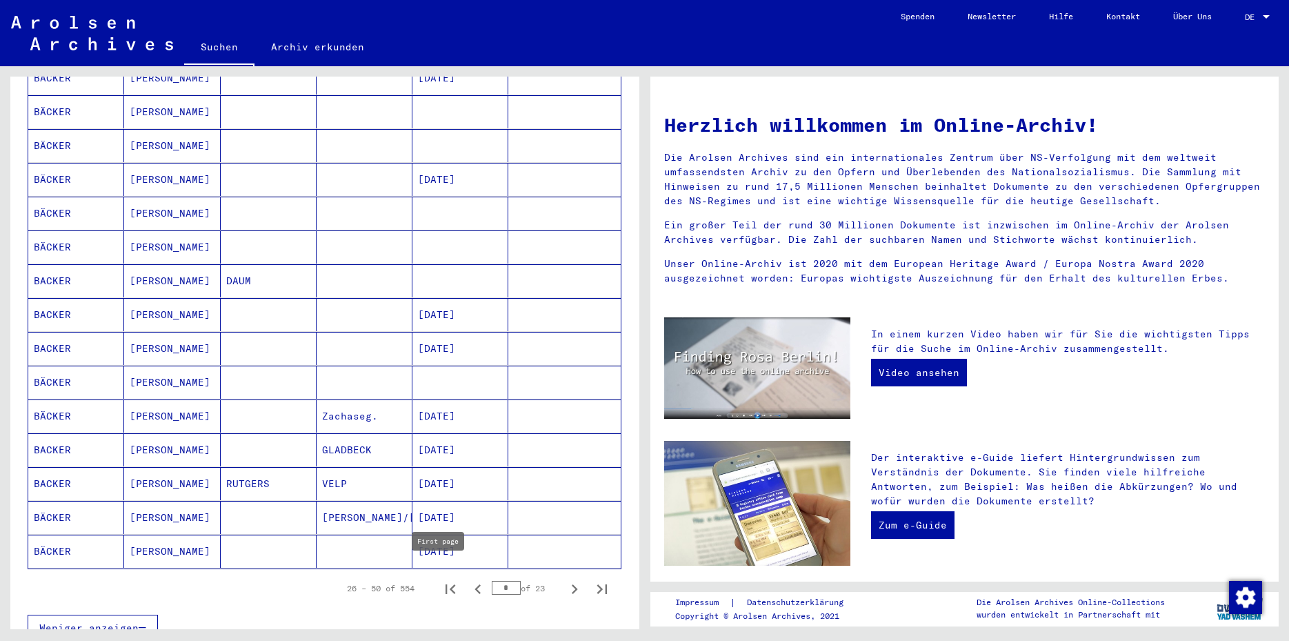
click at [446, 584] on icon "First page" at bounding box center [451, 589] width 10 height 10
click at [565, 580] on icon "Next page" at bounding box center [574, 589] width 19 height 19
type input "*"
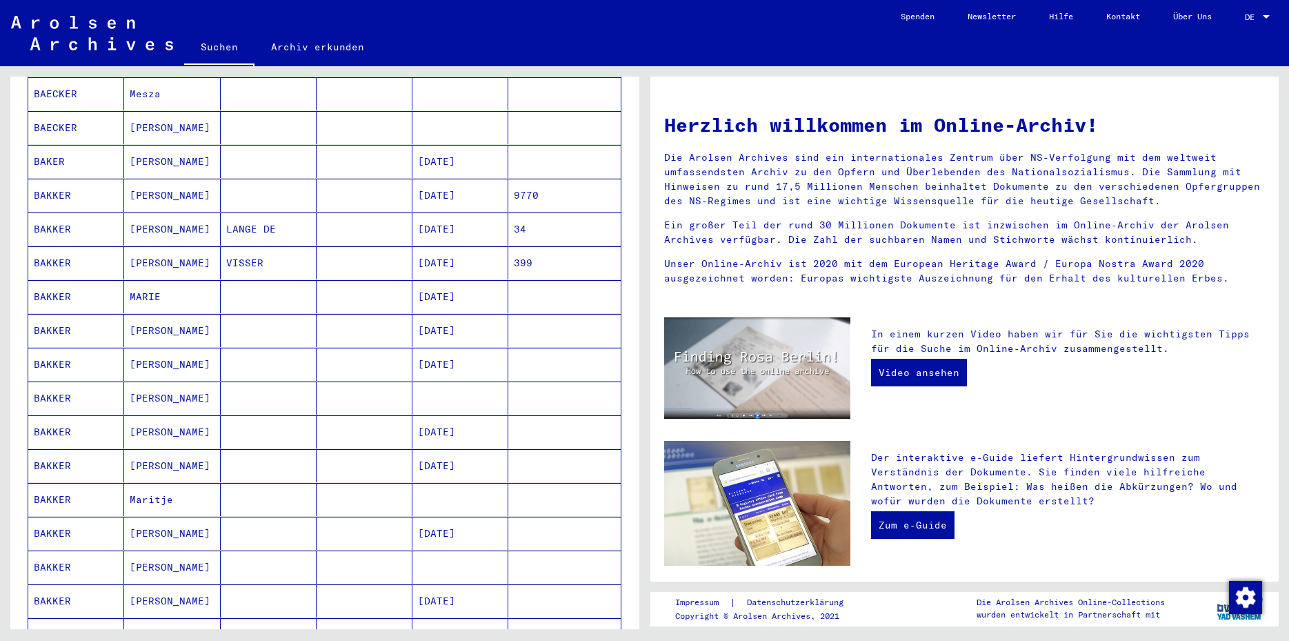
scroll to position [405, 0]
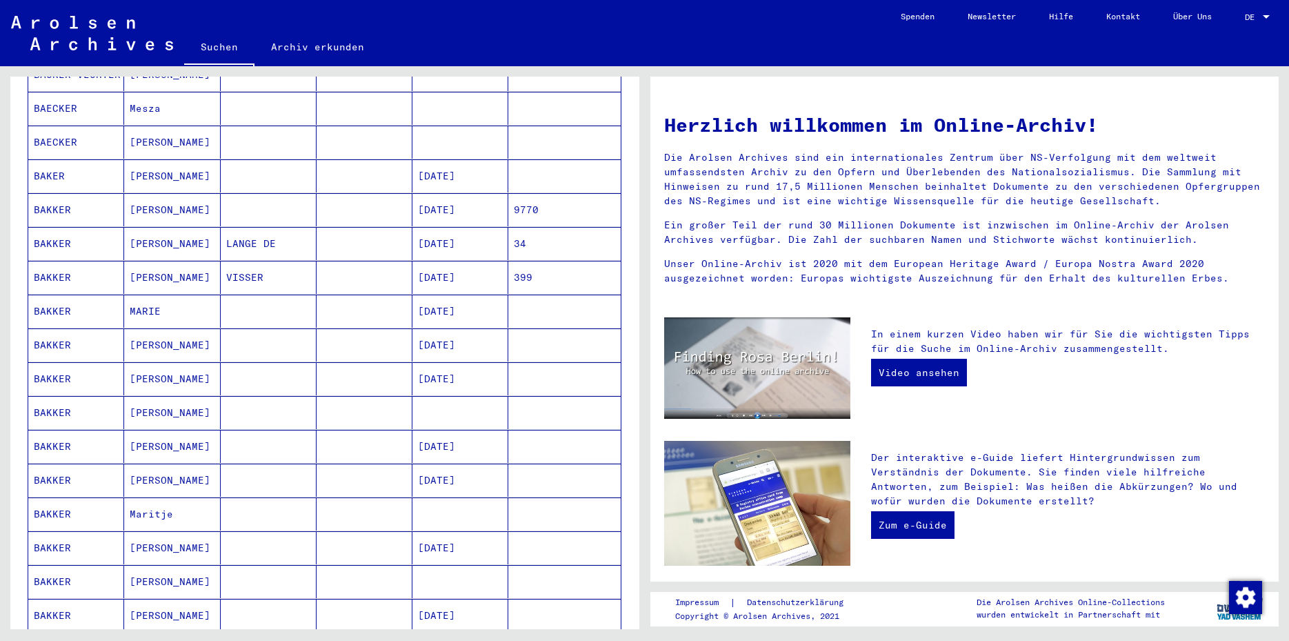
click at [535, 193] on mat-cell "9770" at bounding box center [564, 209] width 112 height 33
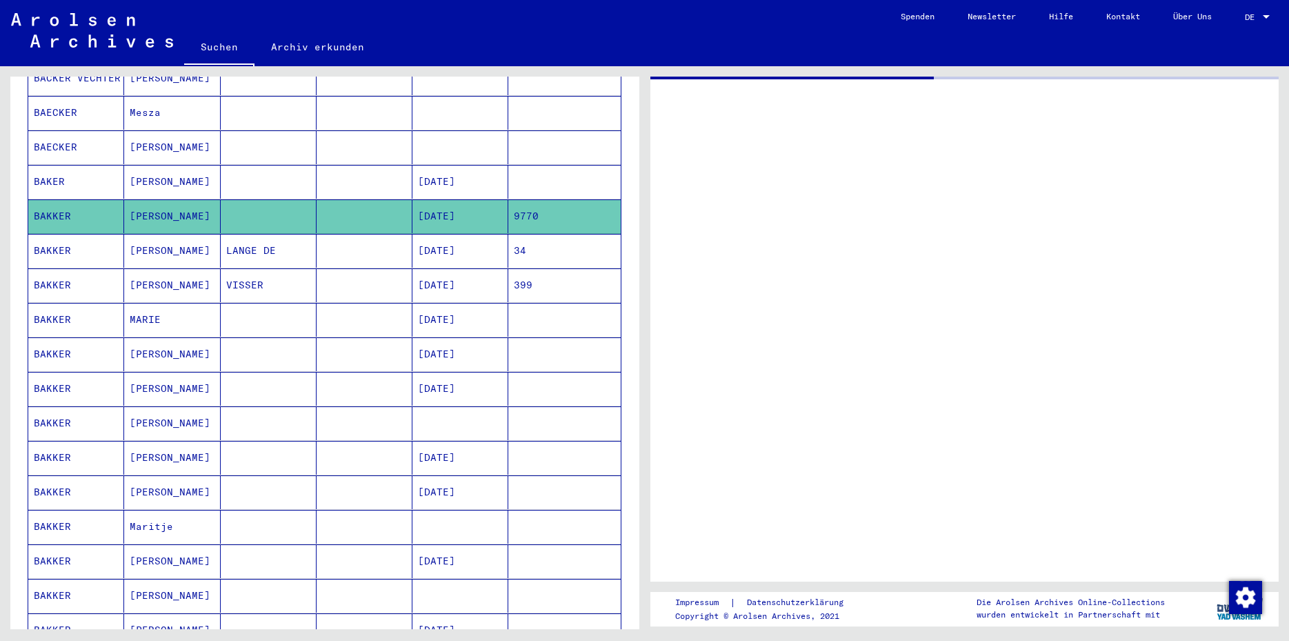
scroll to position [408, 0]
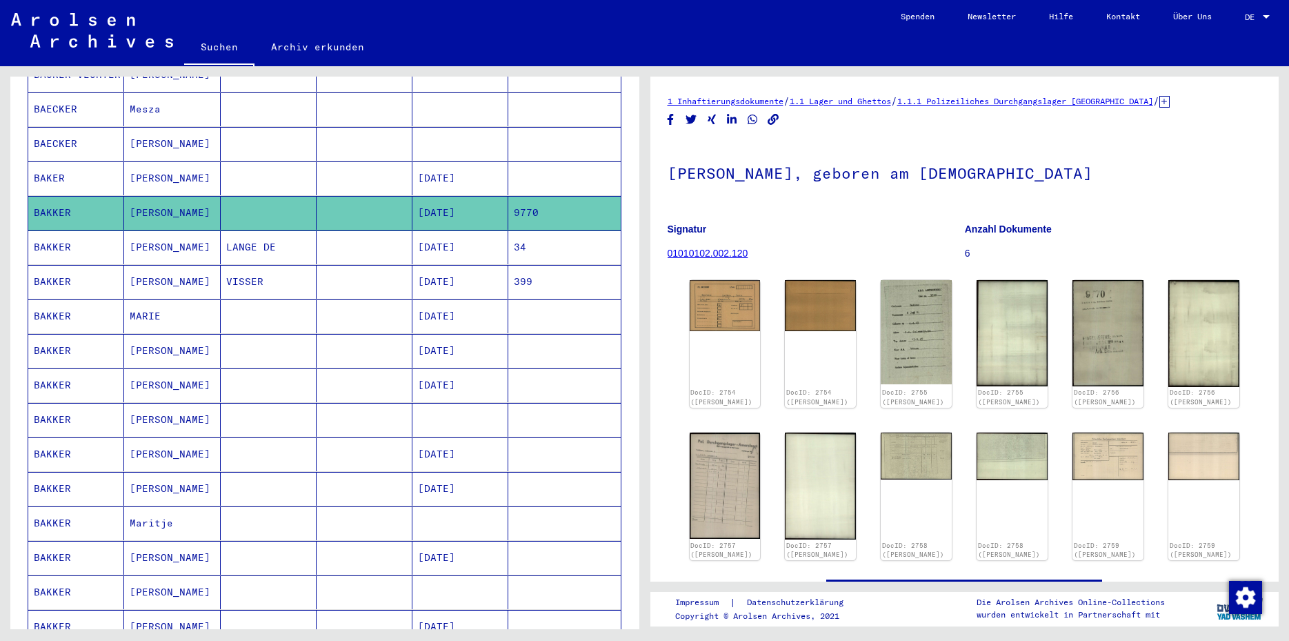
click at [508, 231] on mat-cell "34" at bounding box center [564, 247] width 112 height 34
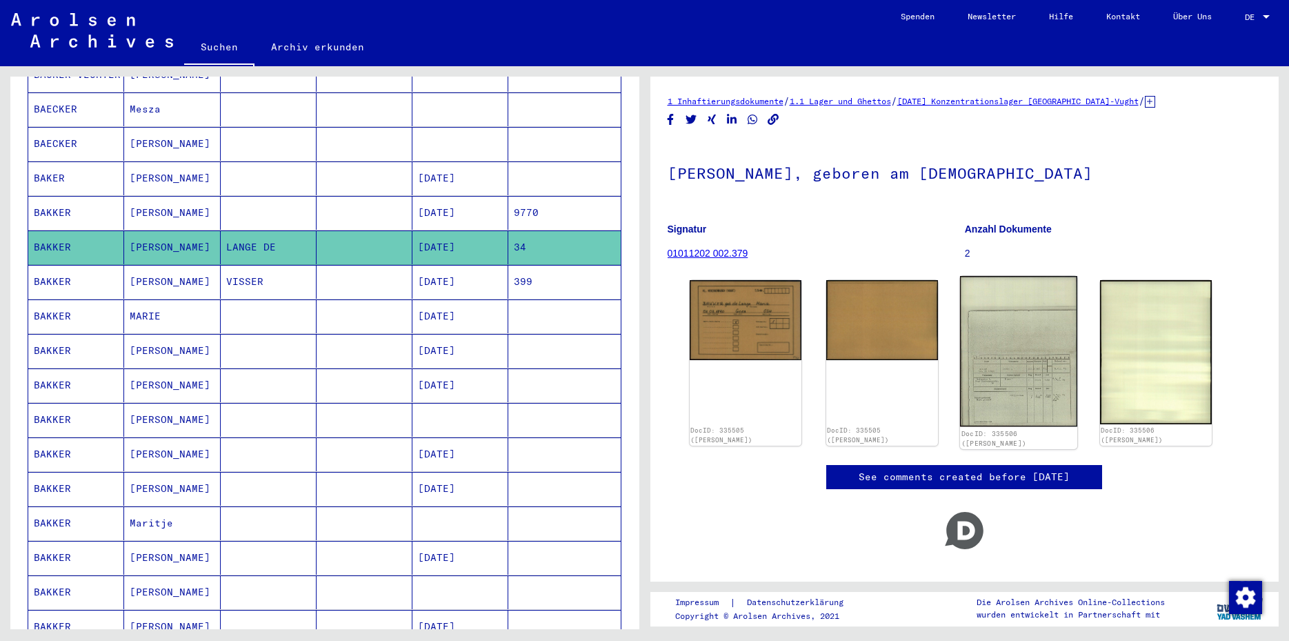
click at [1023, 386] on img at bounding box center [1018, 351] width 117 height 151
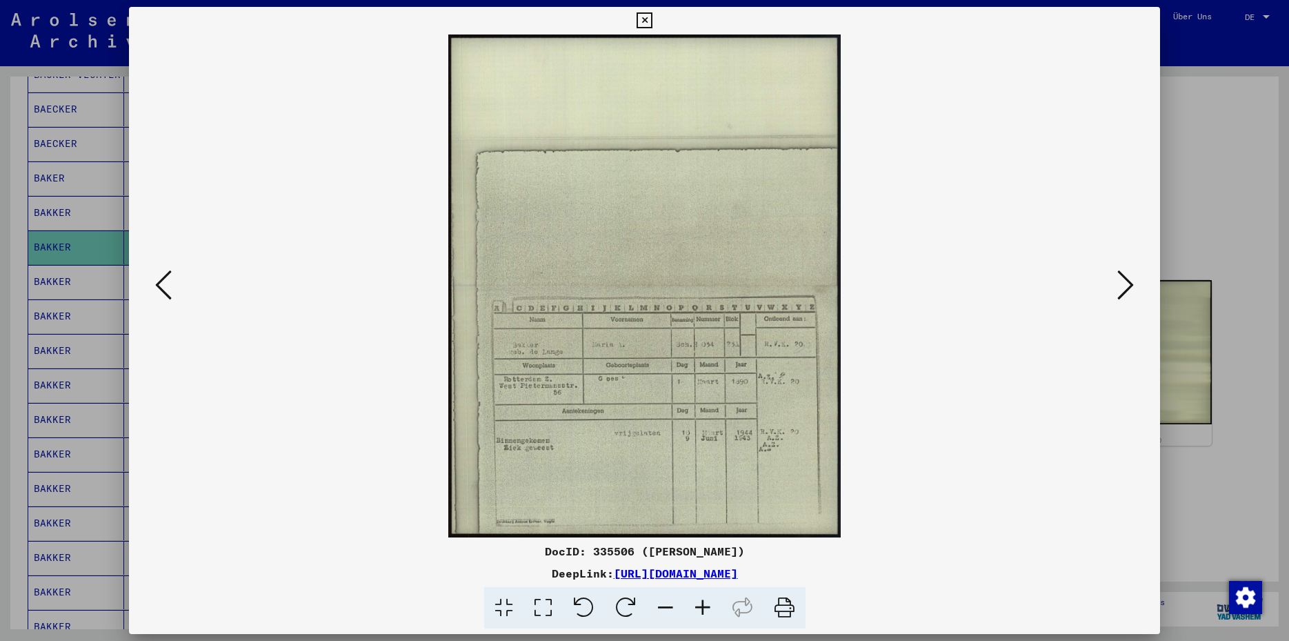
click at [653, 22] on icon at bounding box center [645, 20] width 16 height 17
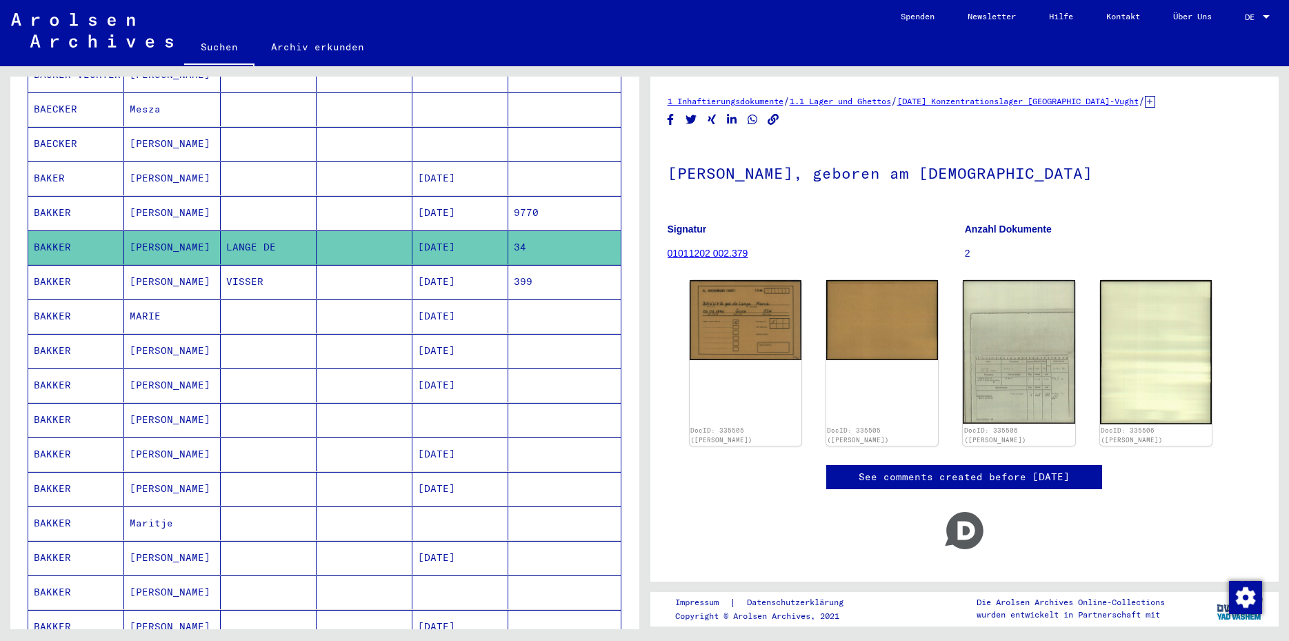
click at [524, 274] on mat-cell "399" at bounding box center [564, 282] width 112 height 34
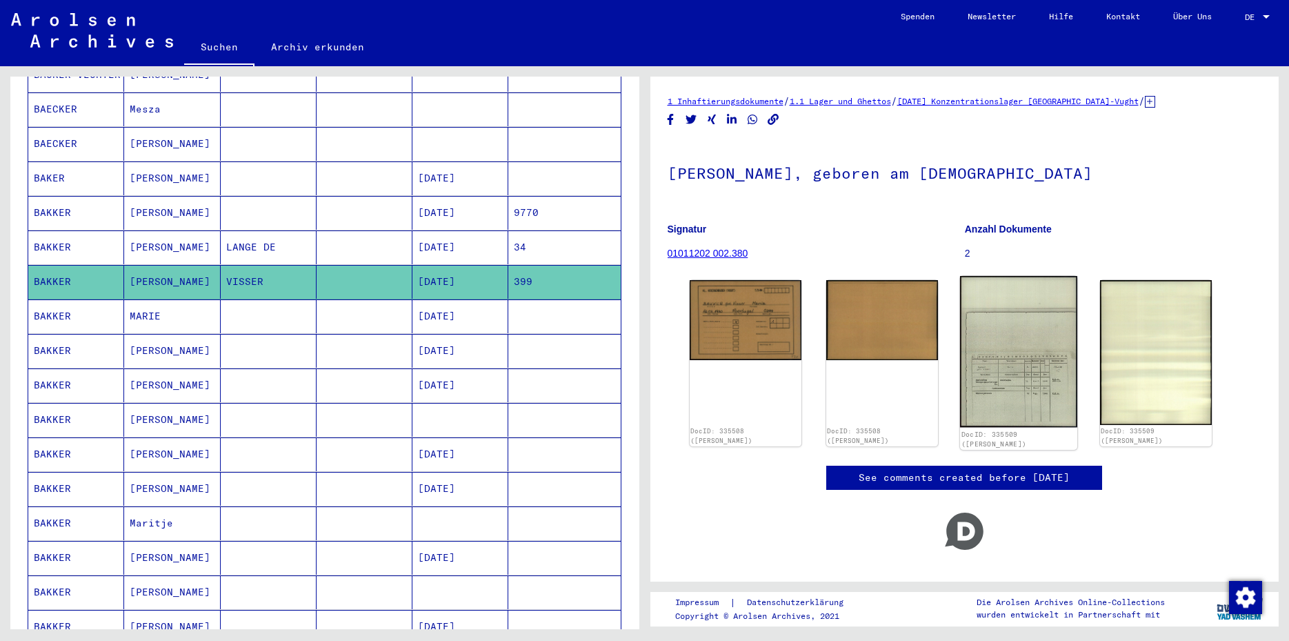
click at [1022, 379] on img at bounding box center [1018, 351] width 117 height 151
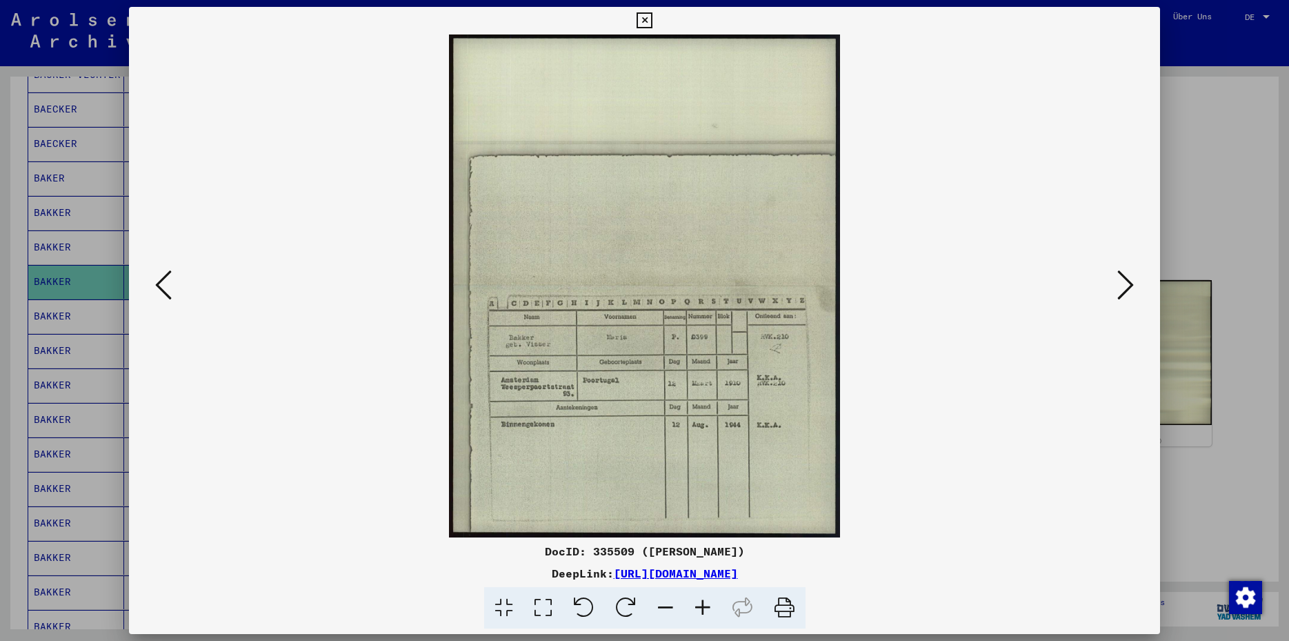
click at [653, 19] on icon at bounding box center [645, 20] width 16 height 17
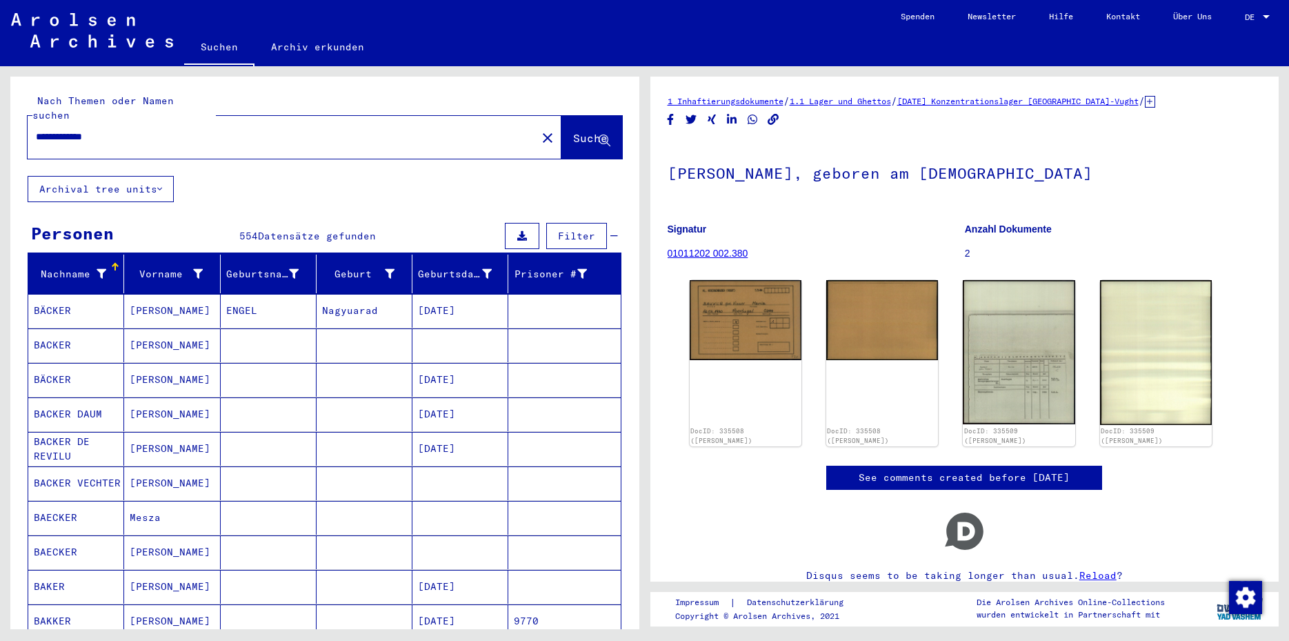
click at [135, 130] on input "**********" at bounding box center [282, 137] width 493 height 14
type input "**********"
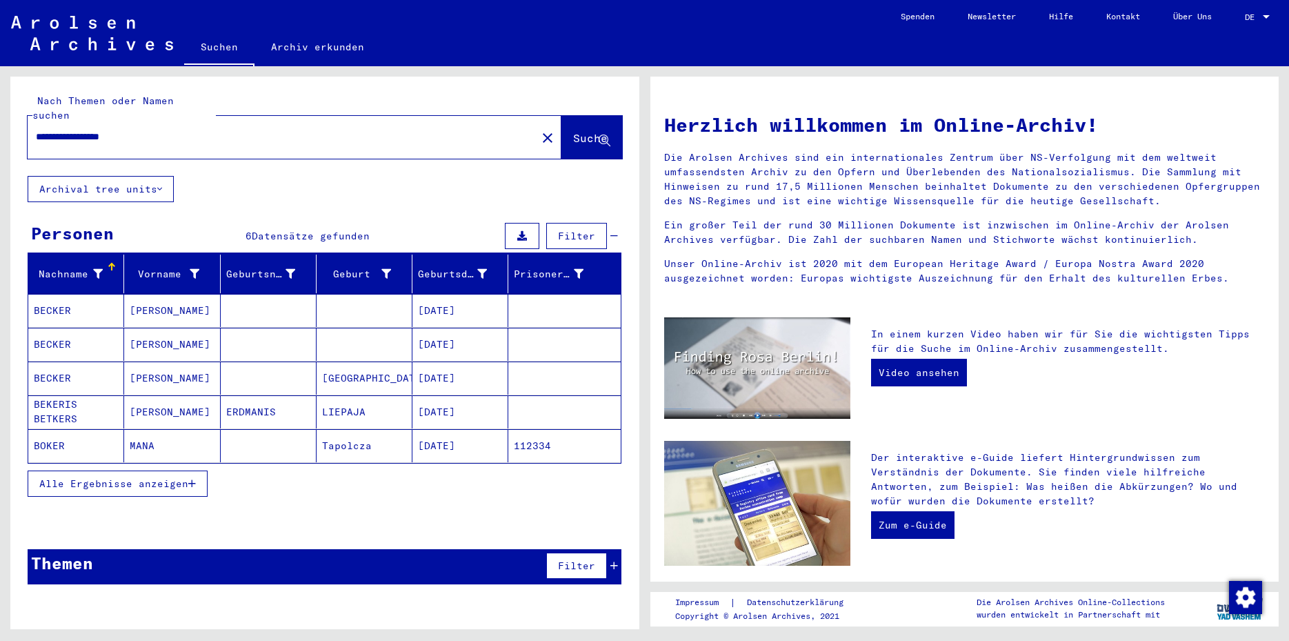
click at [432, 301] on mat-cell "[DATE]" at bounding box center [461, 310] width 96 height 33
